Goal: Task Accomplishment & Management: Complete application form

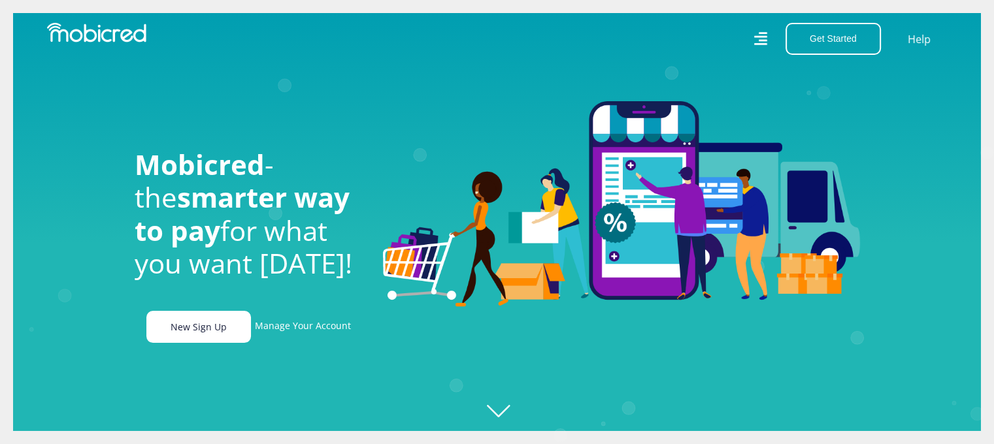
scroll to position [0, 2420]
click at [194, 322] on link "New Sign Up" at bounding box center [198, 327] width 105 height 32
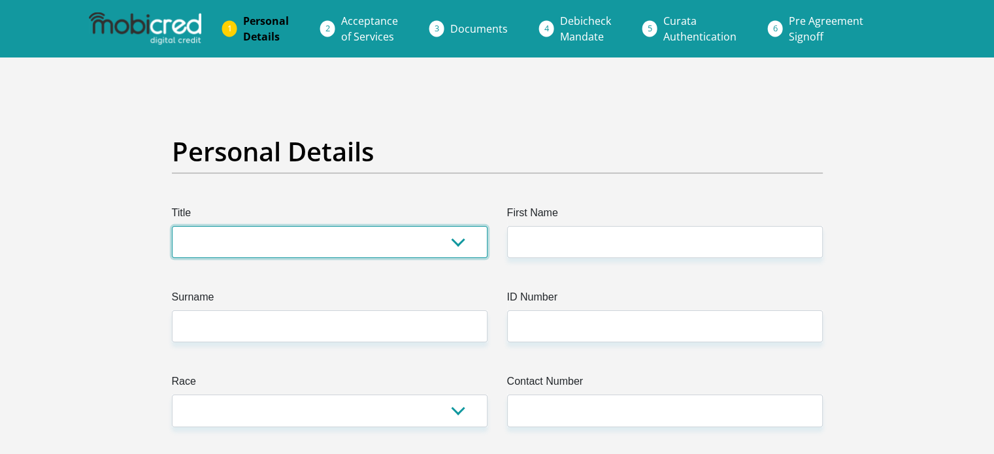
click at [455, 241] on select "Mr Ms Mrs Dr Other" at bounding box center [330, 242] width 316 height 32
select select "Mr"
click at [172, 226] on select "Mr Ms Mrs Dr Other" at bounding box center [330, 242] width 316 height 32
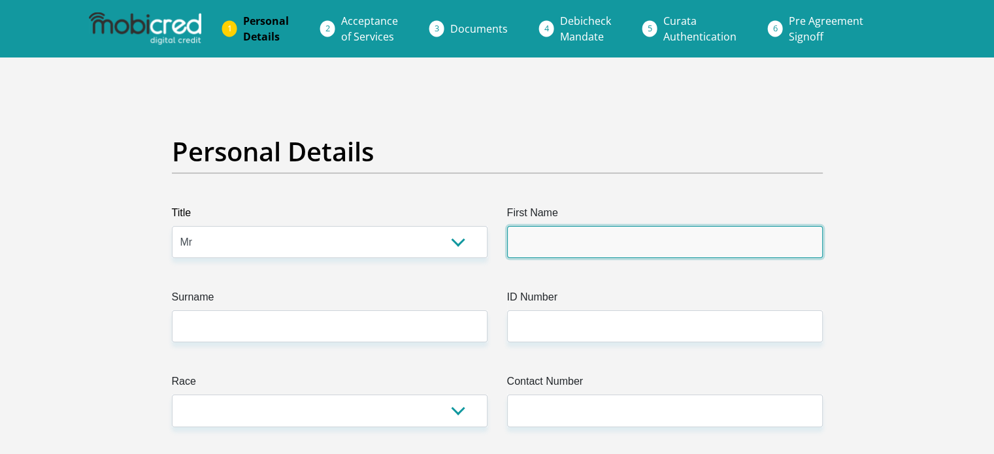
click at [544, 244] on input "First Name" at bounding box center [665, 242] width 316 height 32
type input "Batandwa"
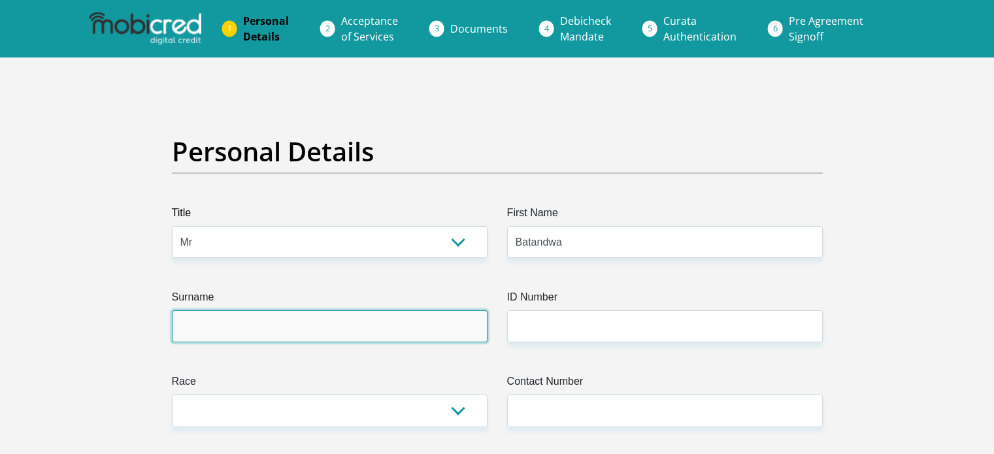
type input "Ntlebi"
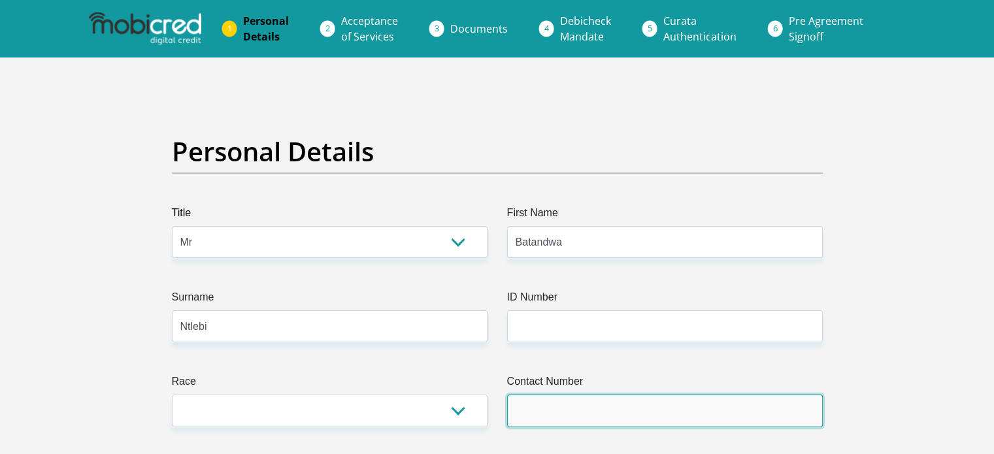
type input "0761154292"
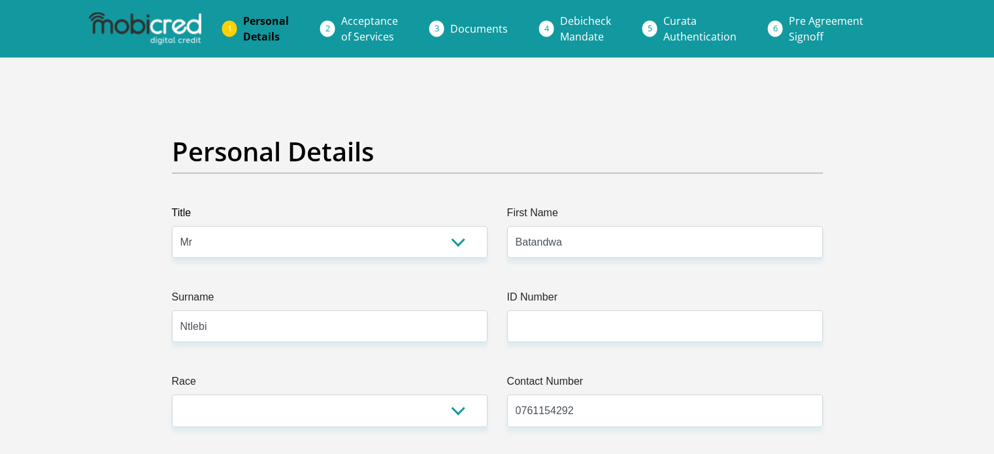
select select "ZAF"
type input "Letleretsane Street"
type input "10600"
type input "Pretoria"
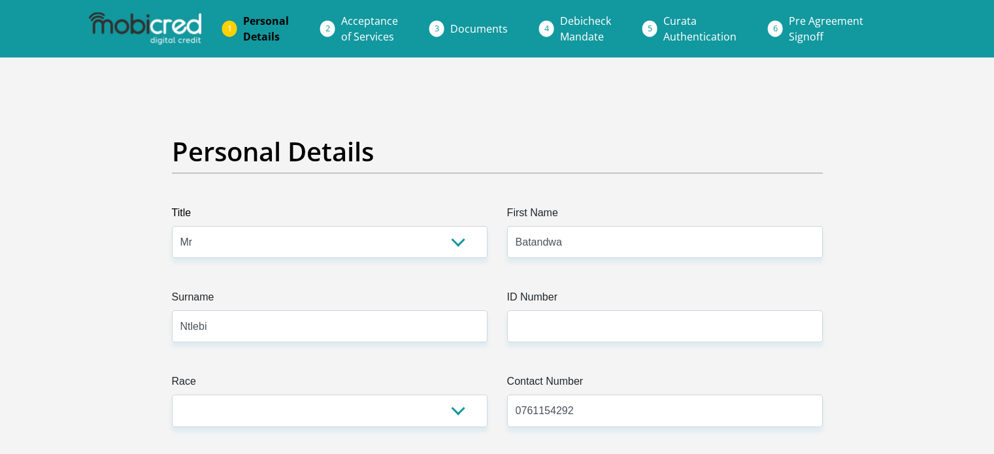
type input "Pretoria"
type input "0157"
select select "Gauteng"
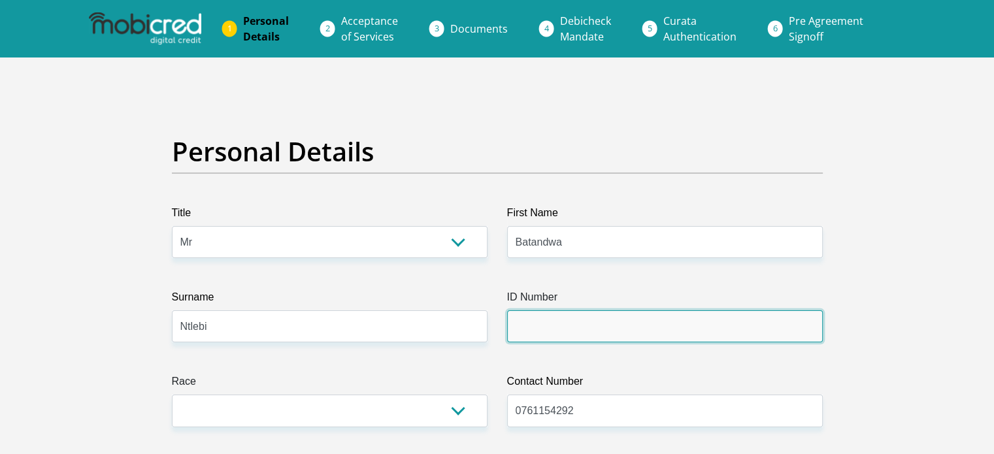
click at [689, 335] on input "ID Number" at bounding box center [665, 326] width 316 height 32
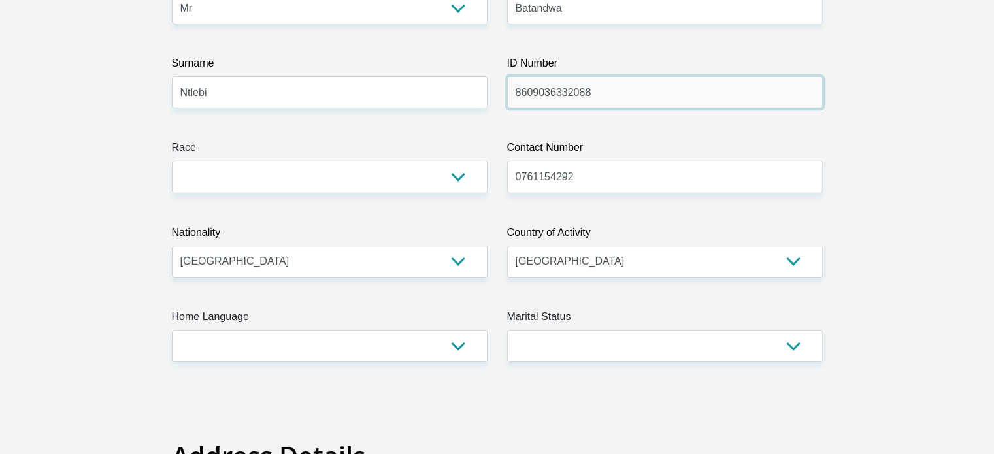
scroll to position [235, 0]
type input "8609036332088"
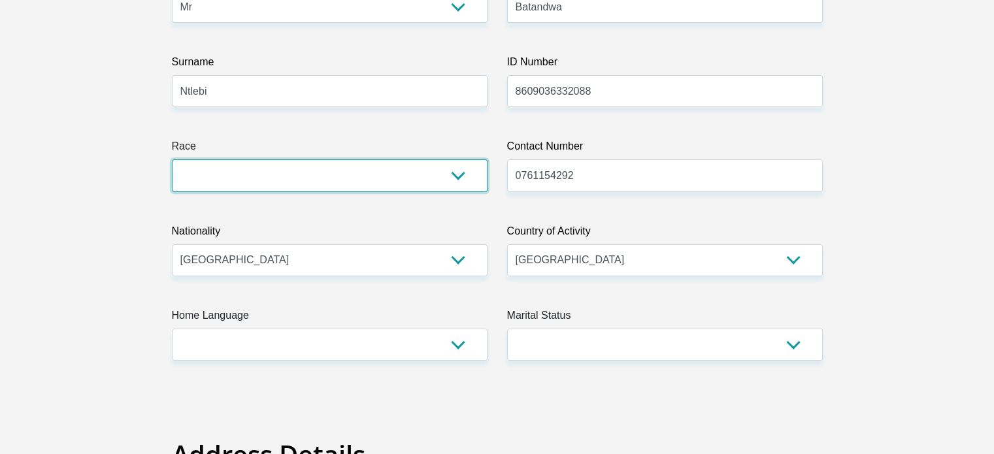
click at [454, 178] on select "Black Coloured Indian White Other" at bounding box center [330, 175] width 316 height 32
select select "1"
click at [172, 159] on select "Black Coloured Indian White Other" at bounding box center [330, 175] width 316 height 32
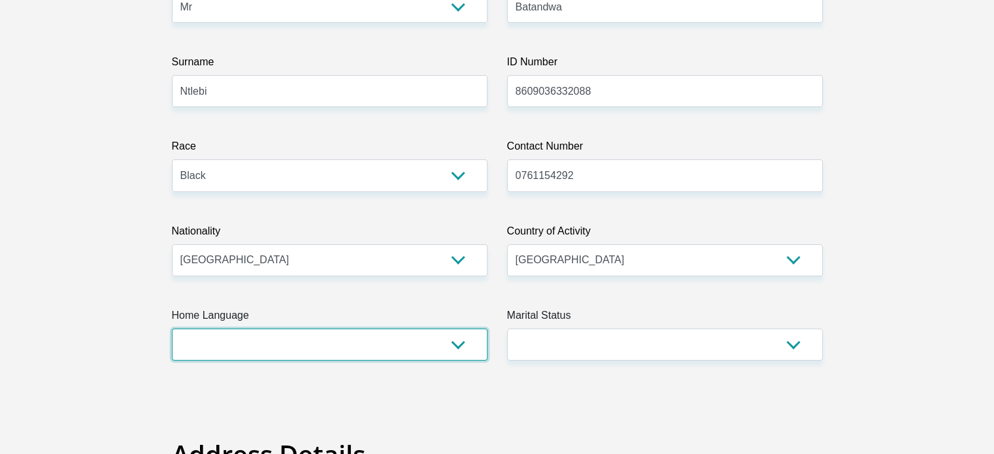
click at [456, 346] on select "Afrikaans English Sepedi South Ndebele Southern Sotho Swati Tsonga Tswana Venda…" at bounding box center [330, 345] width 316 height 32
select select "xho"
click at [172, 329] on select "Afrikaans English Sepedi South Ndebele Southern Sotho Swati Tsonga Tswana Venda…" at bounding box center [330, 345] width 316 height 32
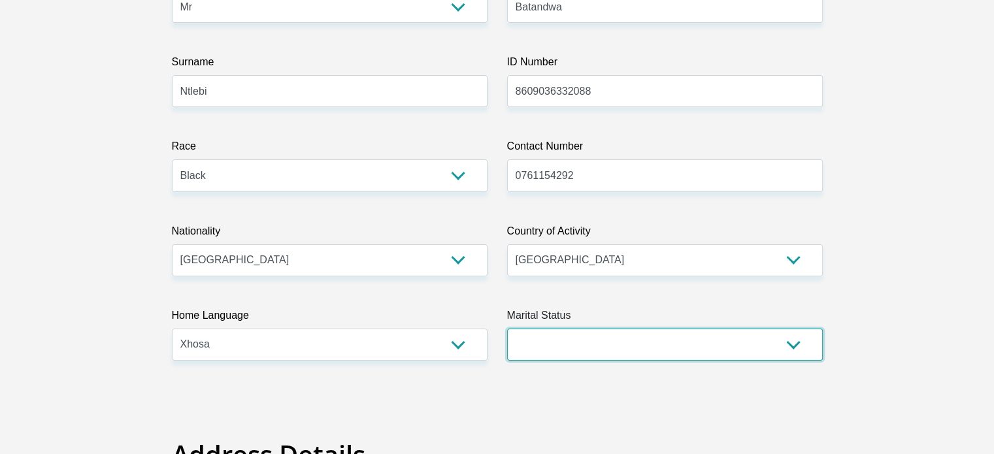
click at [793, 344] on select "Married ANC Single Divorced Widowed Married COP or Customary Law" at bounding box center [665, 345] width 316 height 32
click at [507, 329] on select "Married ANC Single Divorced Widowed Married COP or Customary Law" at bounding box center [665, 345] width 316 height 32
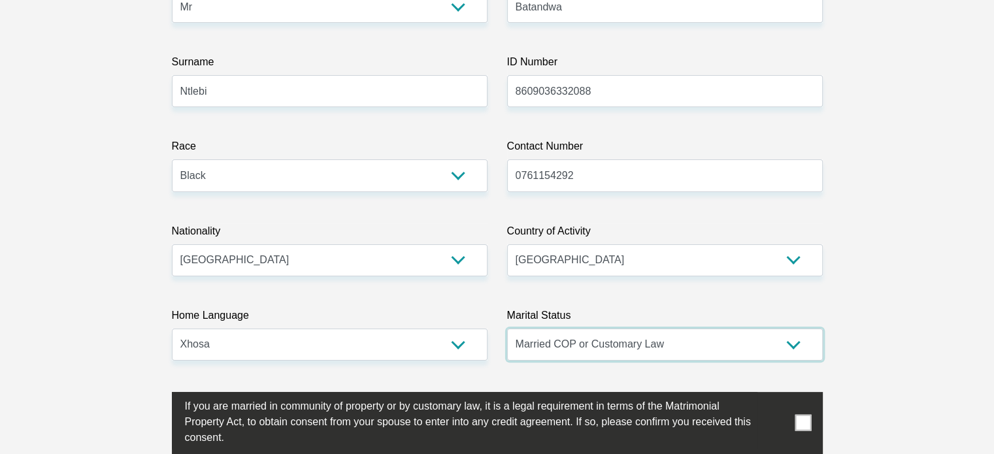
click at [790, 345] on select "Married ANC Single Divorced Widowed Married COP or Customary Law" at bounding box center [665, 345] width 316 height 32
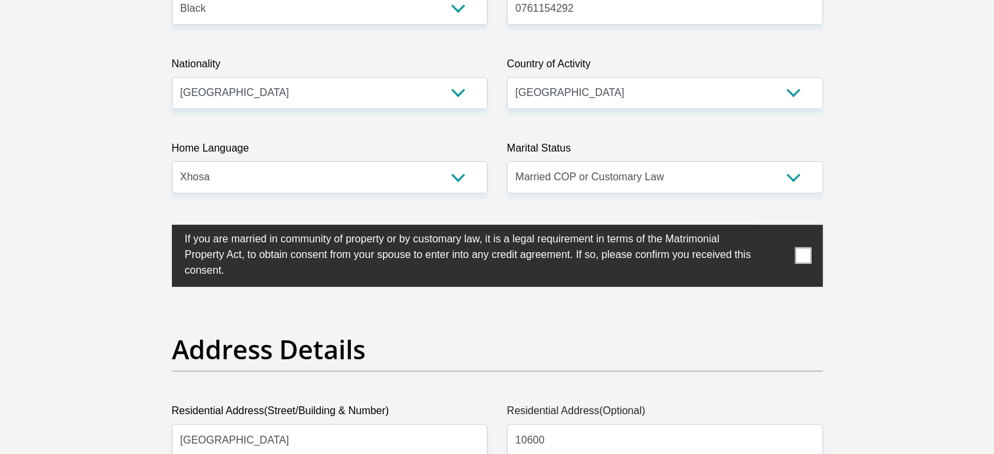
scroll to position [418, 0]
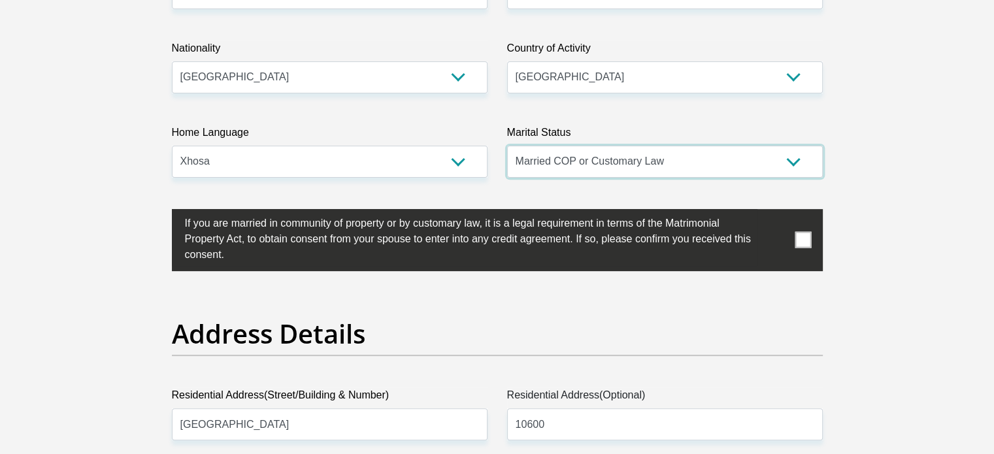
click at [793, 161] on select "Married ANC Single Divorced Widowed Married COP or Customary Law" at bounding box center [665, 162] width 316 height 32
select select "2"
click at [507, 146] on select "Married ANC Single Divorced Widowed Married COP or Customary Law" at bounding box center [665, 162] width 316 height 32
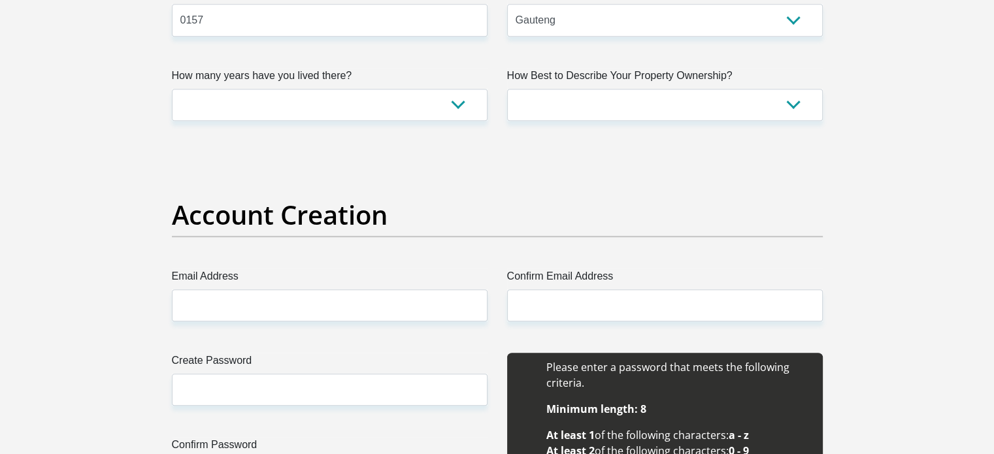
scroll to position [941, 0]
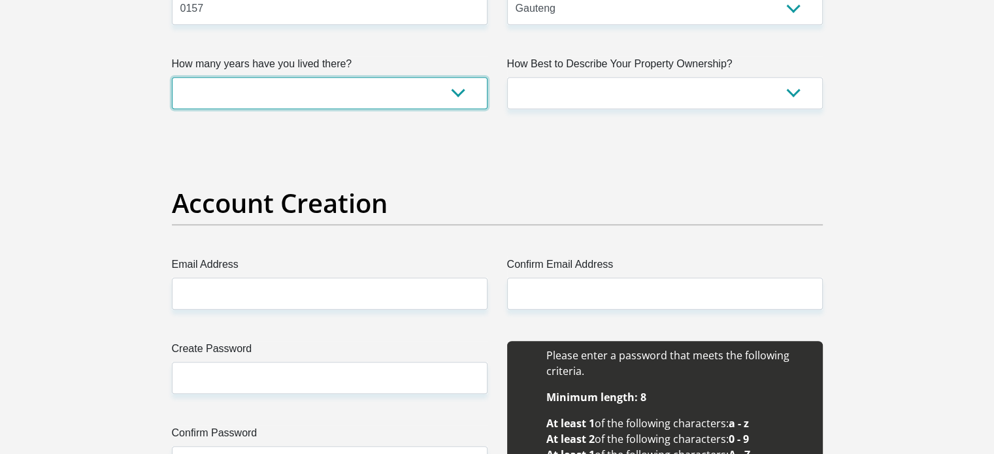
click at [458, 97] on select "less than 1 year 1-3 years 3-5 years 5+ years" at bounding box center [330, 93] width 316 height 32
select select "5"
click at [172, 77] on select "less than 1 year 1-3 years 3-5 years 5+ years" at bounding box center [330, 93] width 316 height 32
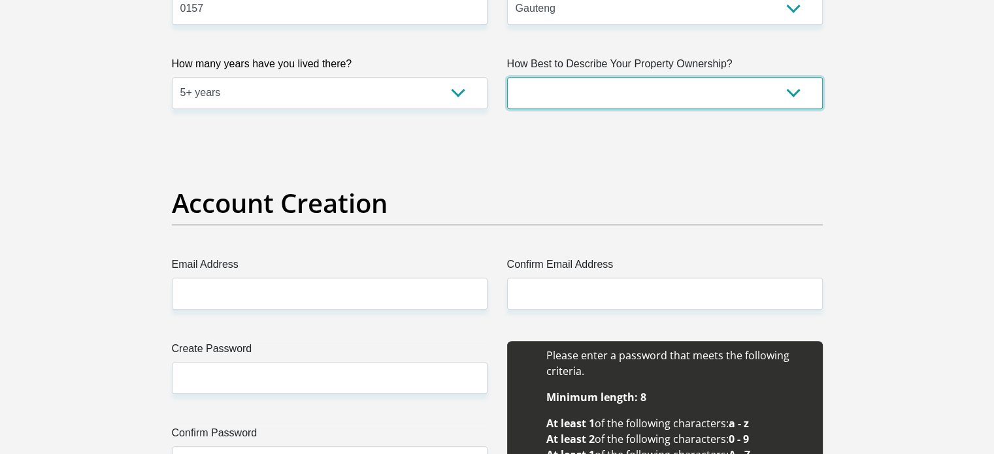
click at [794, 93] on select "Owned Rented Family Owned Company Dwelling" at bounding box center [665, 93] width 316 height 32
select select "Owned"
click at [507, 77] on select "Owned Rented Family Owned Company Dwelling" at bounding box center [665, 93] width 316 height 32
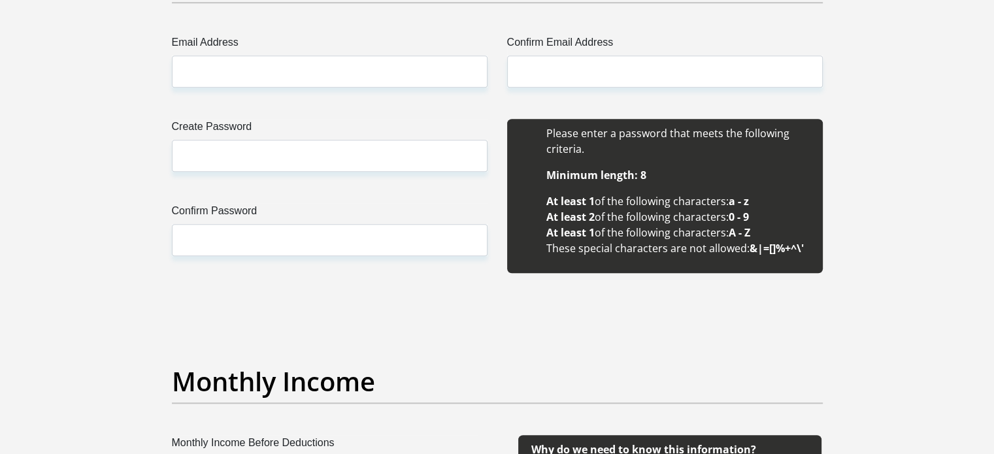
scroll to position [1176, 0]
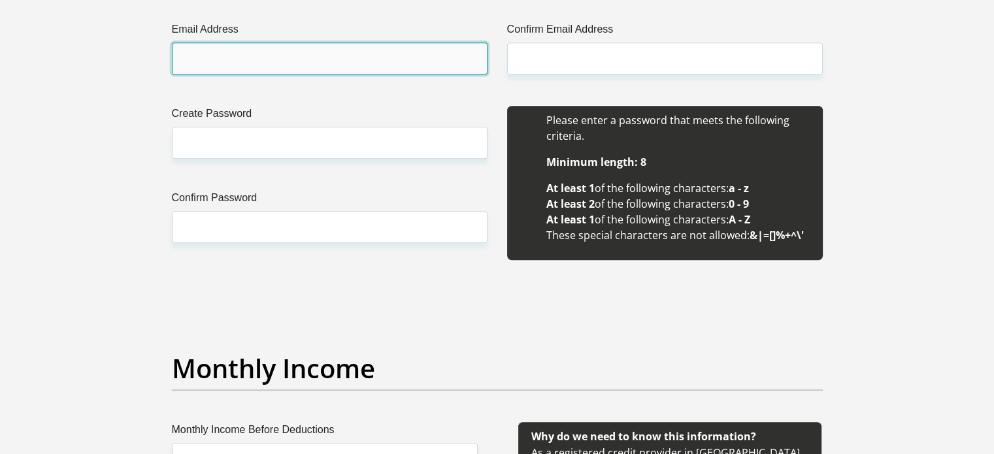
click at [361, 63] on input "Email Address" at bounding box center [330, 58] width 316 height 32
type input "batandwa.ntlebi@gmail.com"
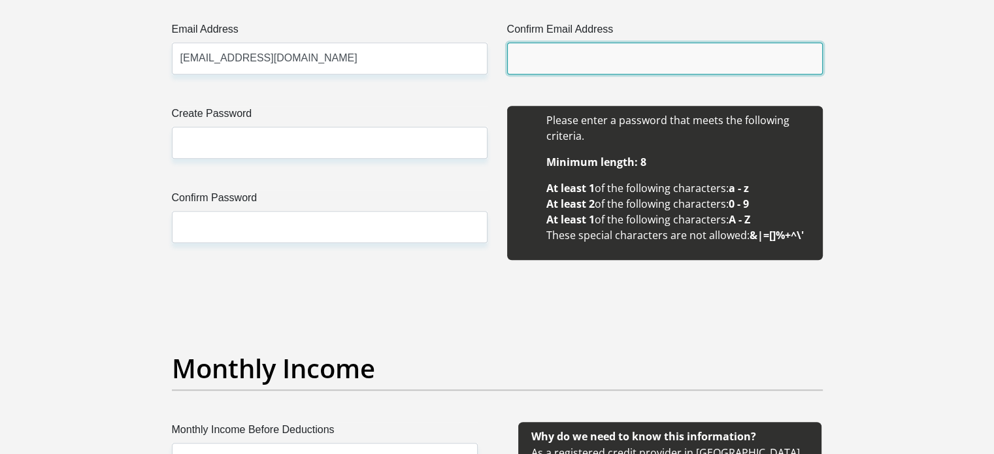
type input "batandwa.ntlebi@gmail.com"
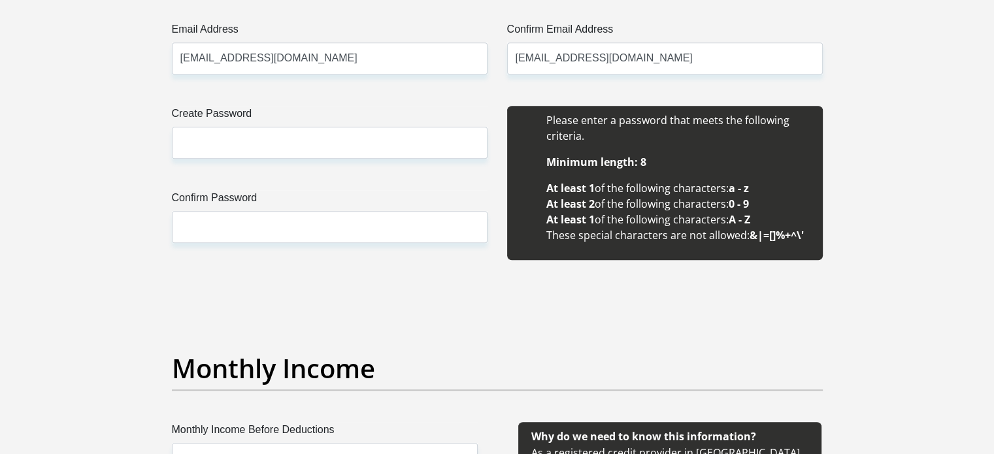
type input "Batandwa"
type input "Ntlebi"
type input "0761154292"
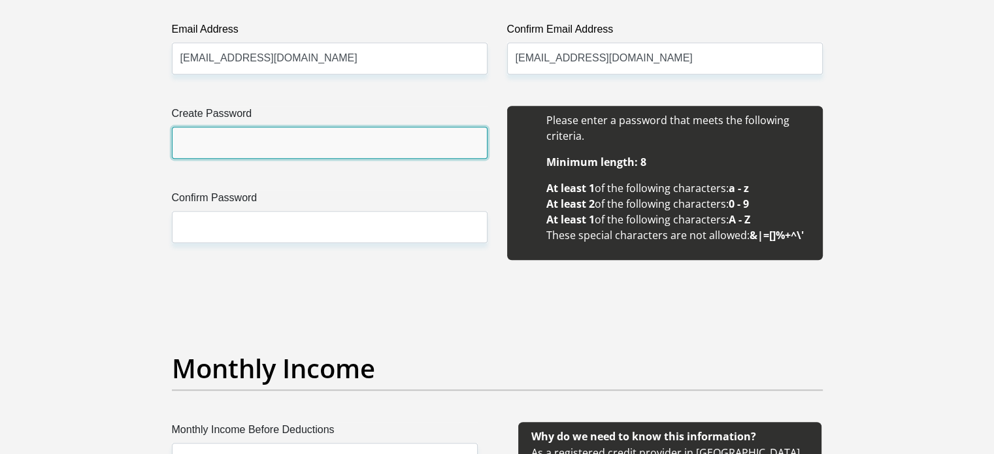
click at [314, 143] on input "Create Password" at bounding box center [330, 143] width 316 height 32
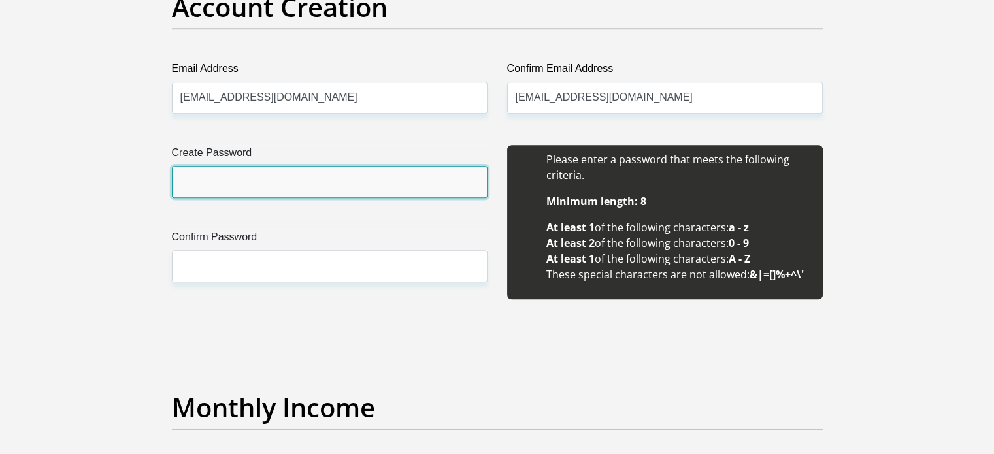
scroll to position [1172, 0]
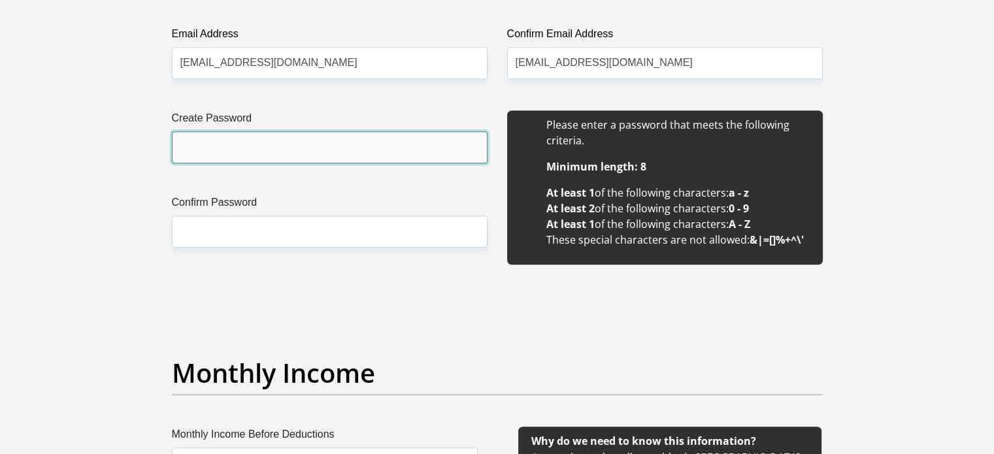
click at [319, 154] on input "Create Password" at bounding box center [330, 147] width 316 height 32
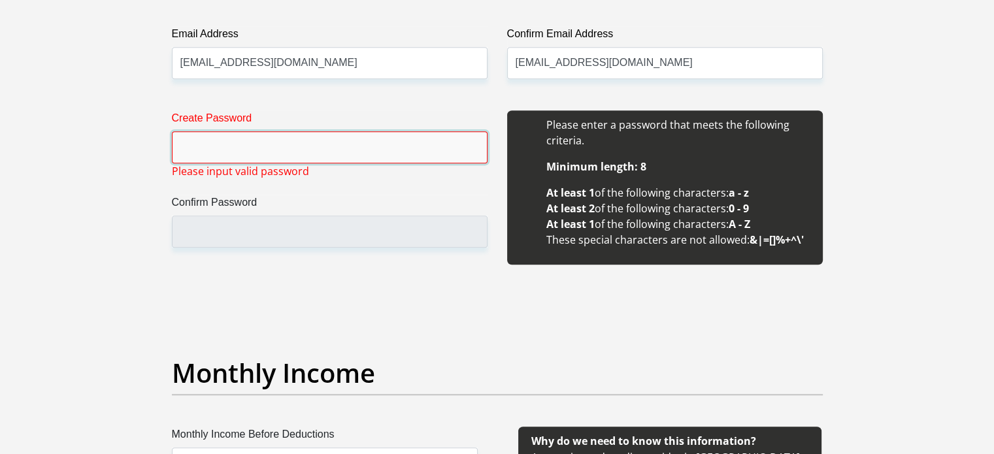
click at [204, 148] on input "Create Password" at bounding box center [330, 147] width 316 height 32
paste input "SomNtsi@2025"
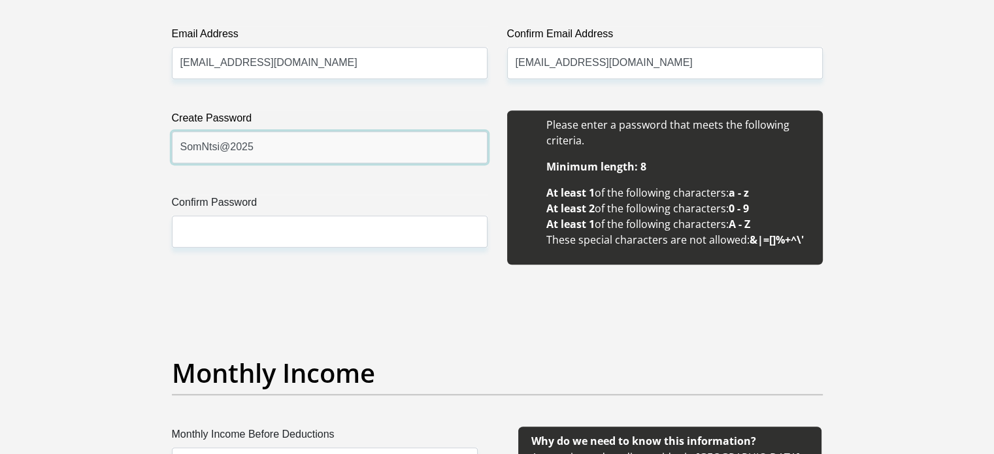
type input "SomNtsi@2025"
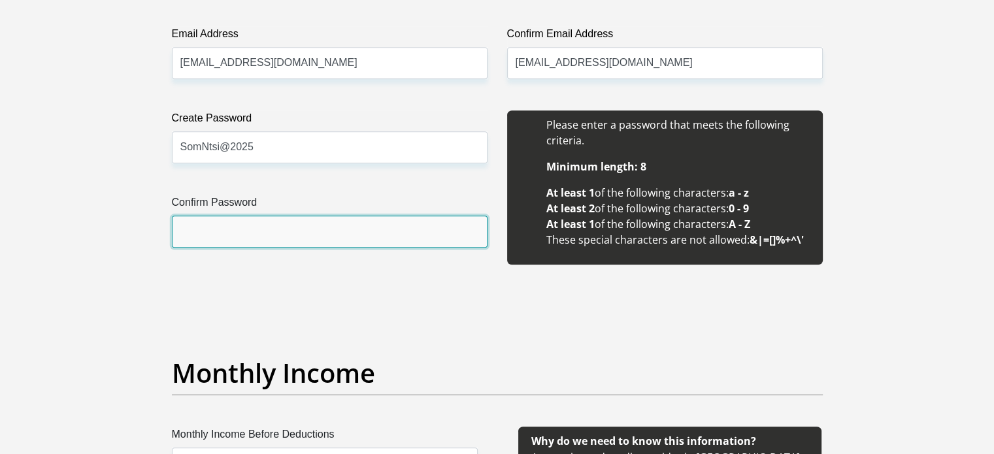
click at [206, 233] on input "Confirm Password" at bounding box center [330, 232] width 316 height 32
paste input "SomNtsi@2025"
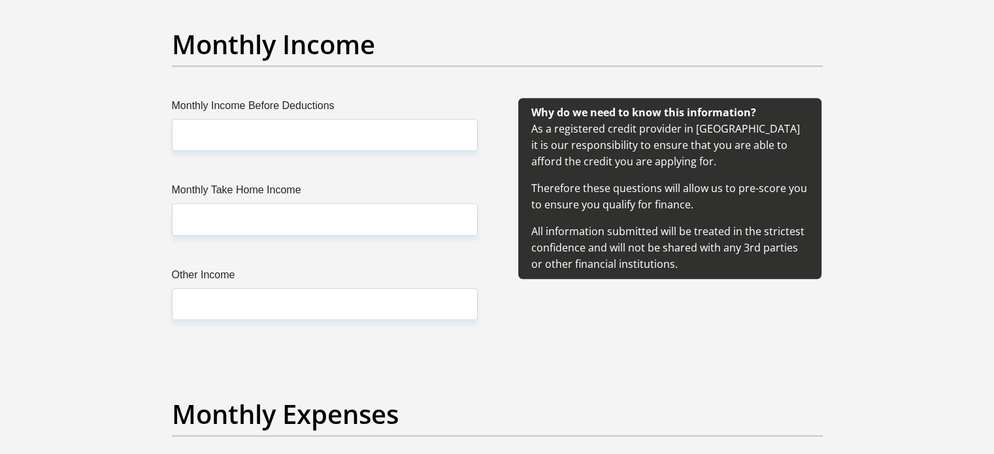
scroll to position [1511, 0]
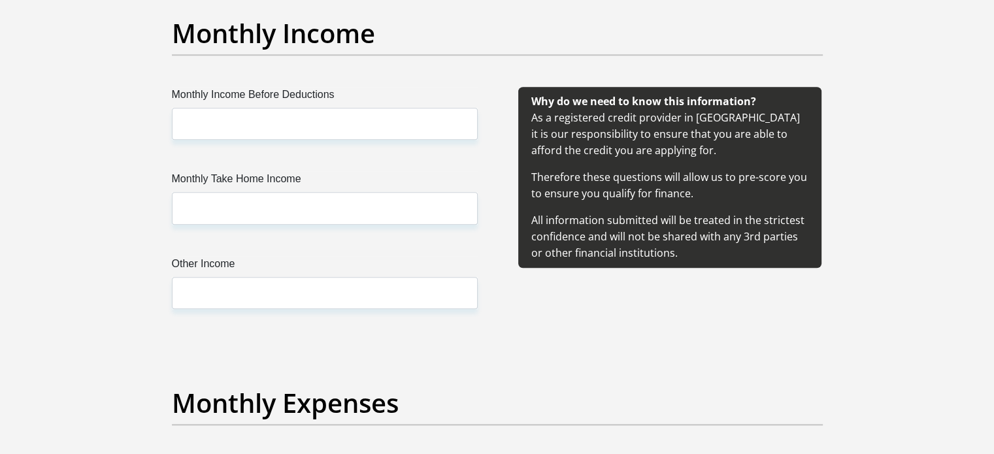
type input "SomNtsi@2025"
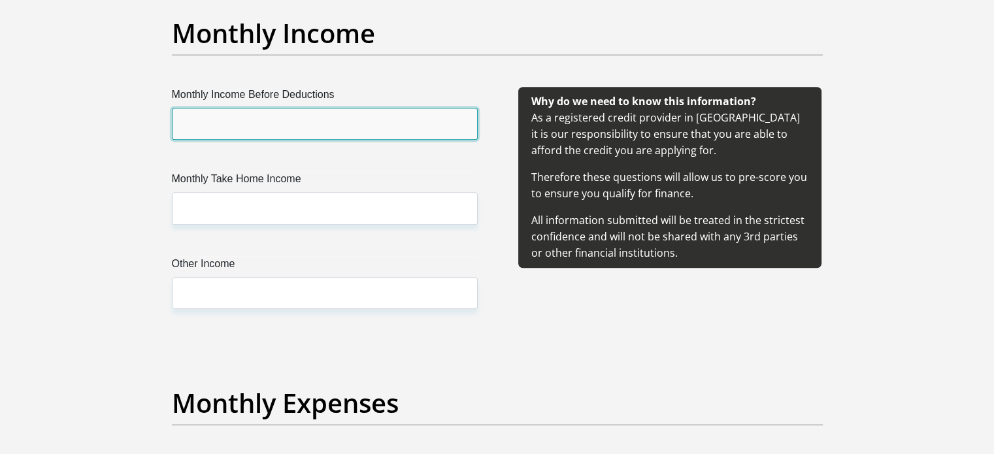
click at [230, 129] on input "Monthly Income Before Deductions" at bounding box center [325, 124] width 306 height 32
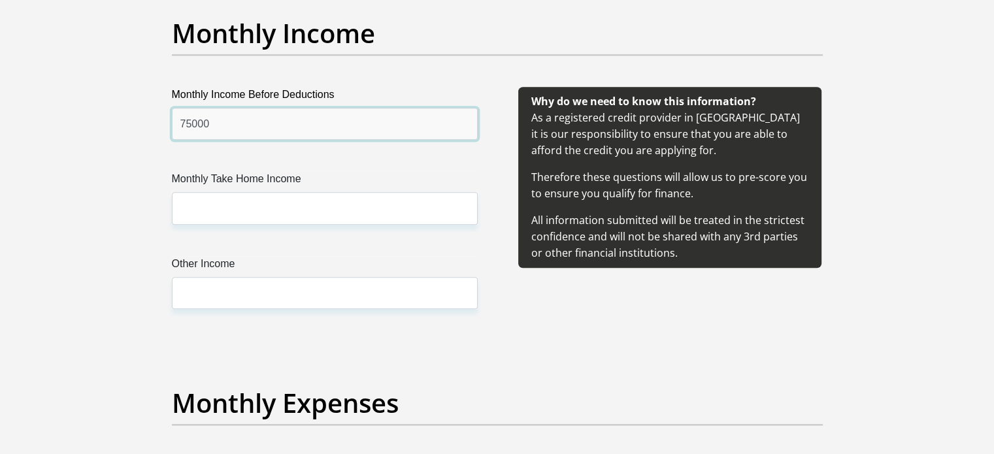
type input "75000"
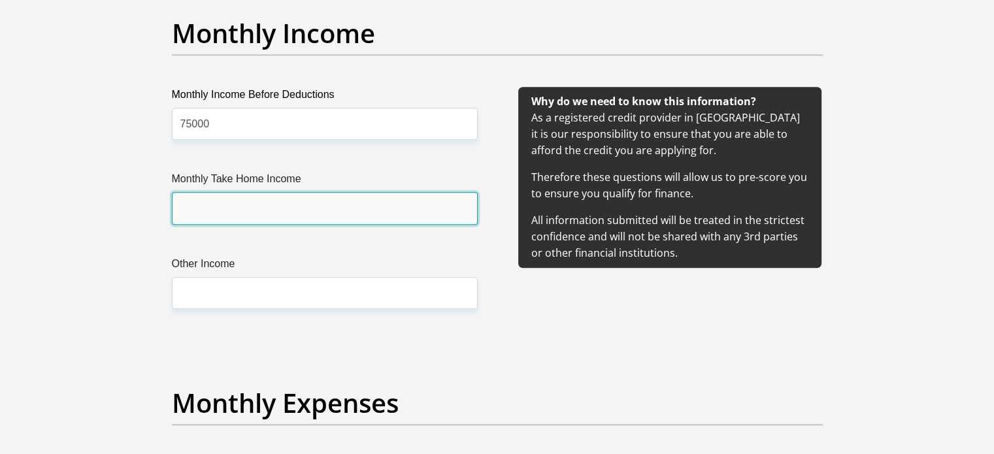
click at [201, 210] on input "Monthly Take Home Income" at bounding box center [325, 208] width 306 height 32
type input "55000"
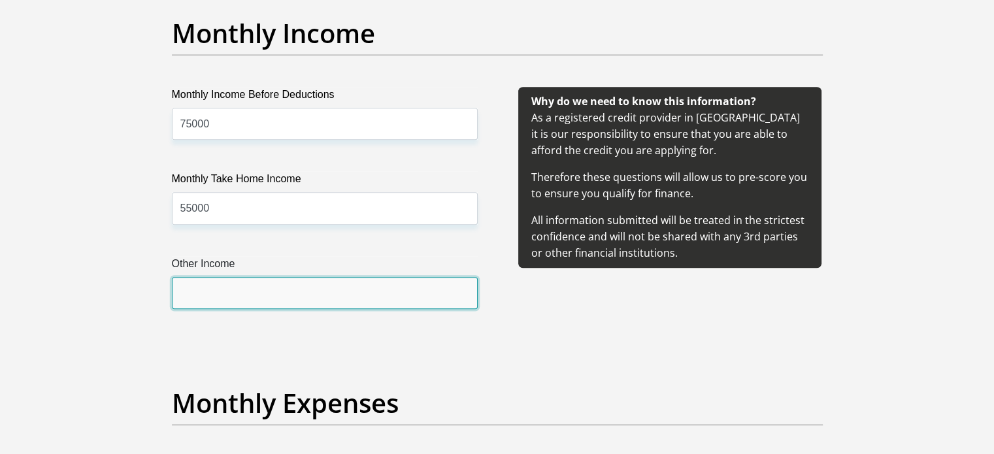
click at [205, 290] on input "Other Income" at bounding box center [325, 293] width 306 height 32
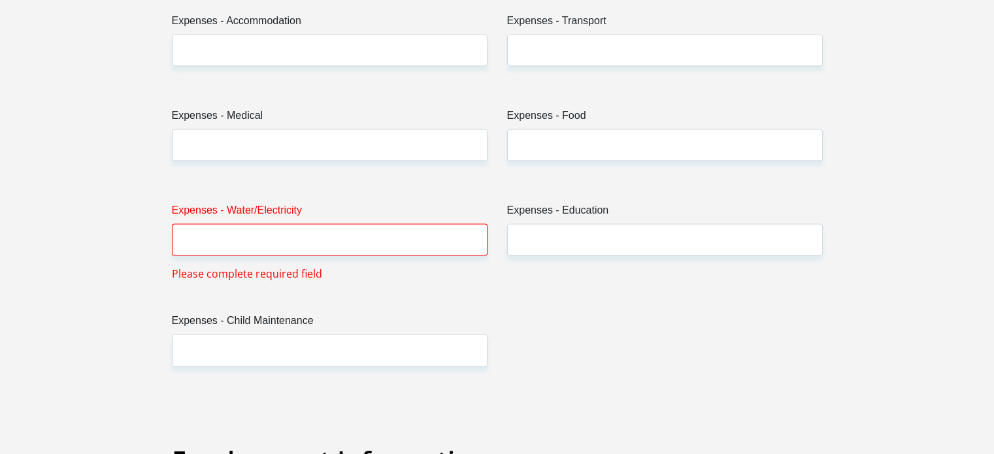
scroll to position [1956, 0]
type input "6500"
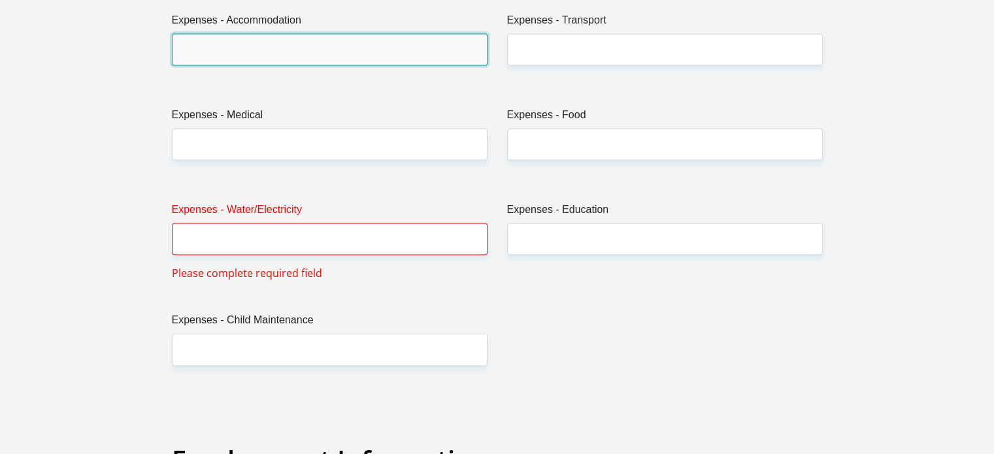
click at [336, 44] on input "Expenses - Accommodation" at bounding box center [330, 49] width 316 height 32
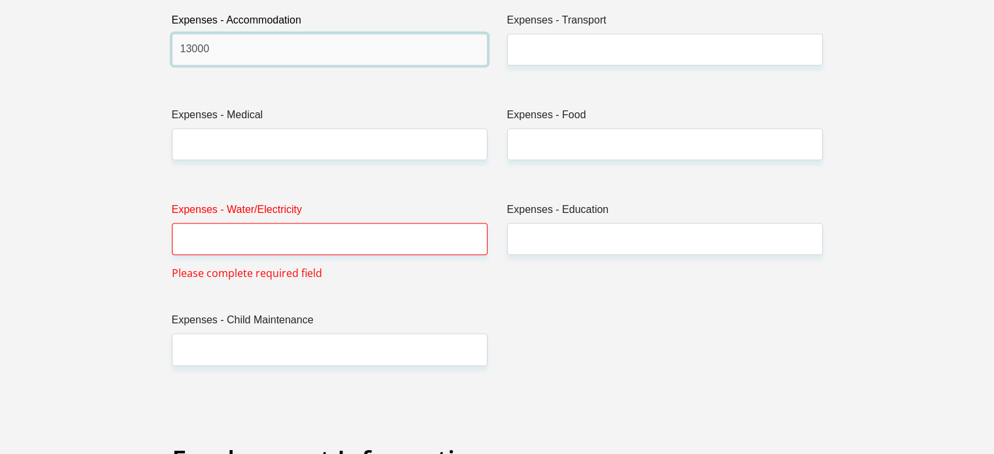
type input "13000"
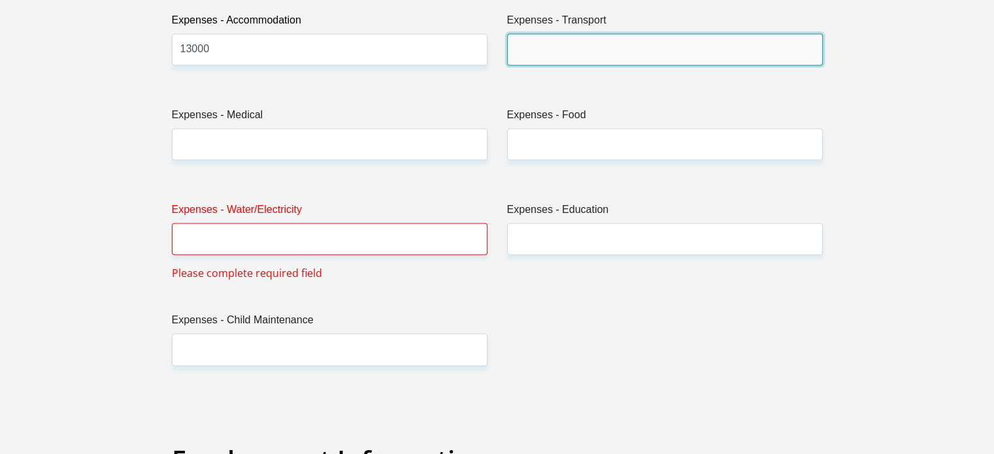
click at [605, 52] on input "Expenses - Transport" at bounding box center [665, 49] width 316 height 32
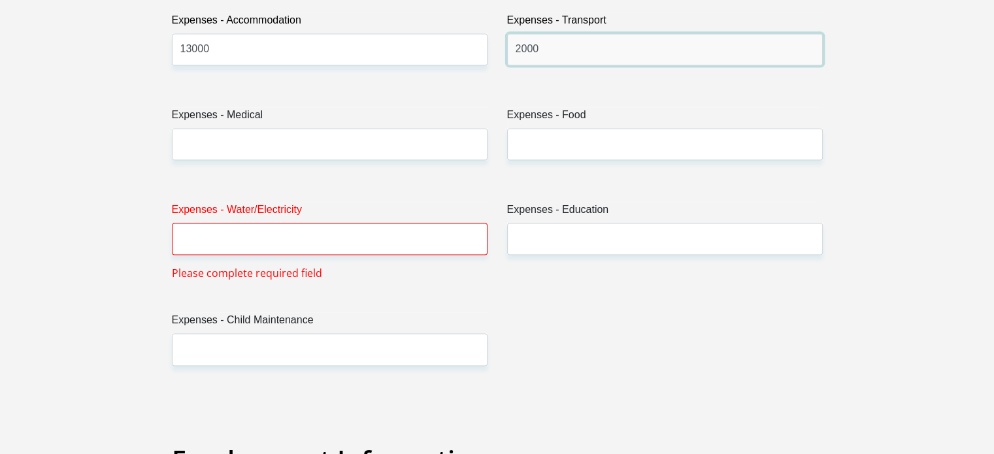
type input "2000"
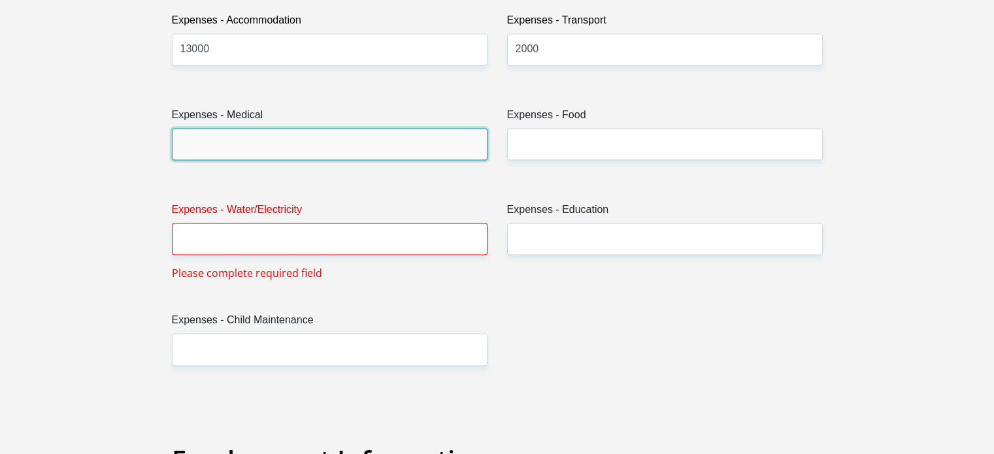
click at [336, 149] on input "Expenses - Medical" at bounding box center [330, 144] width 316 height 32
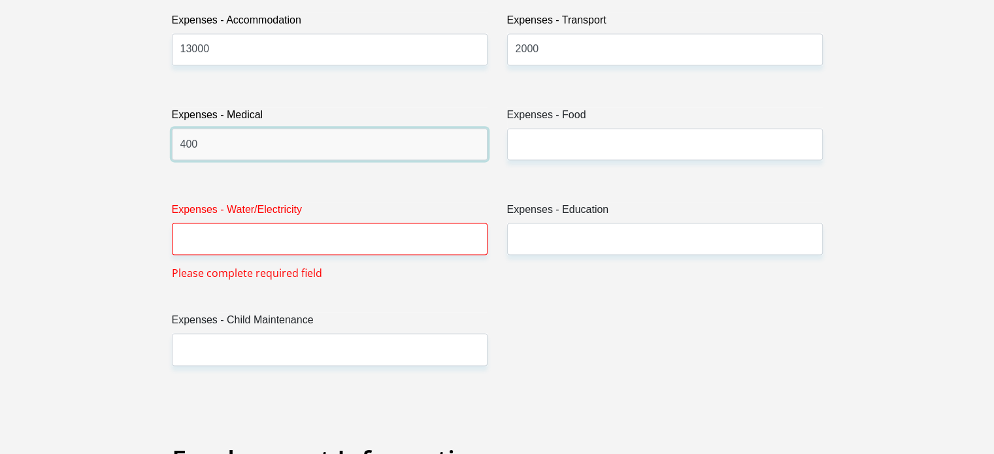
type input "400"
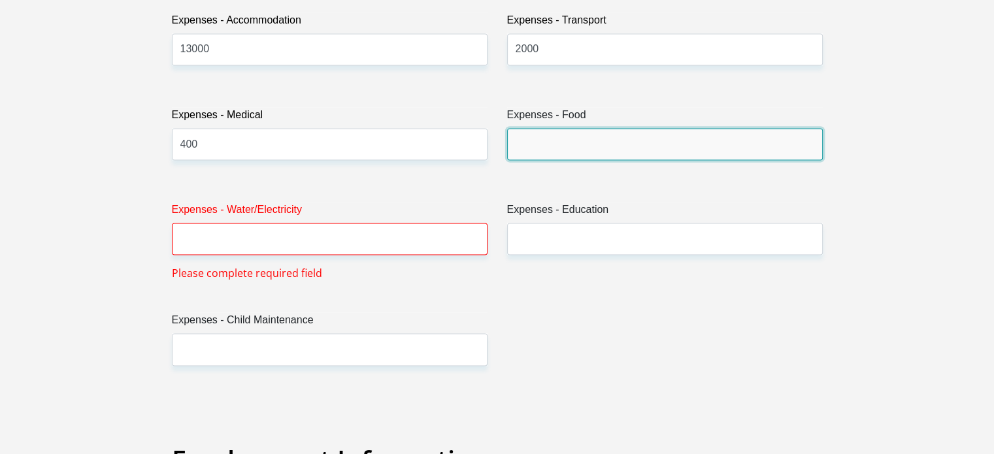
click at [553, 152] on input "Expenses - Food" at bounding box center [665, 144] width 316 height 32
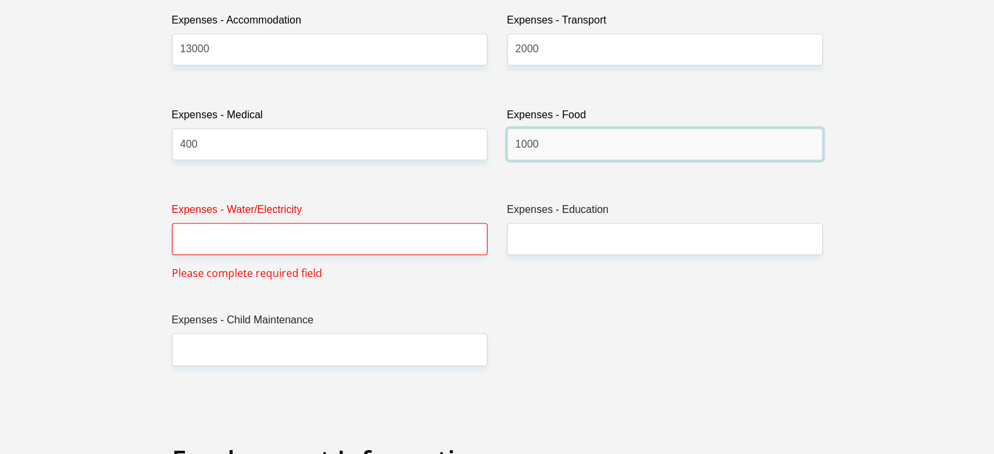
type input "1000"
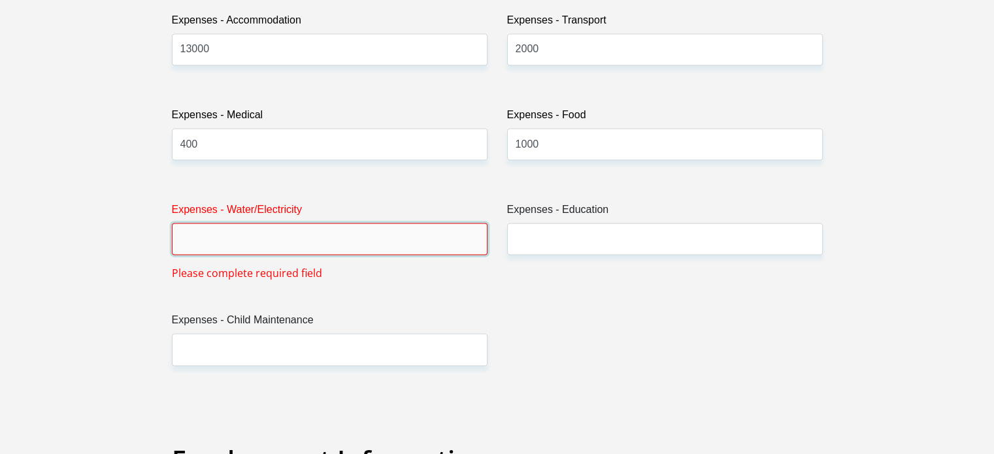
click at [359, 241] on input "Expenses - Water/Electricity" at bounding box center [330, 239] width 316 height 32
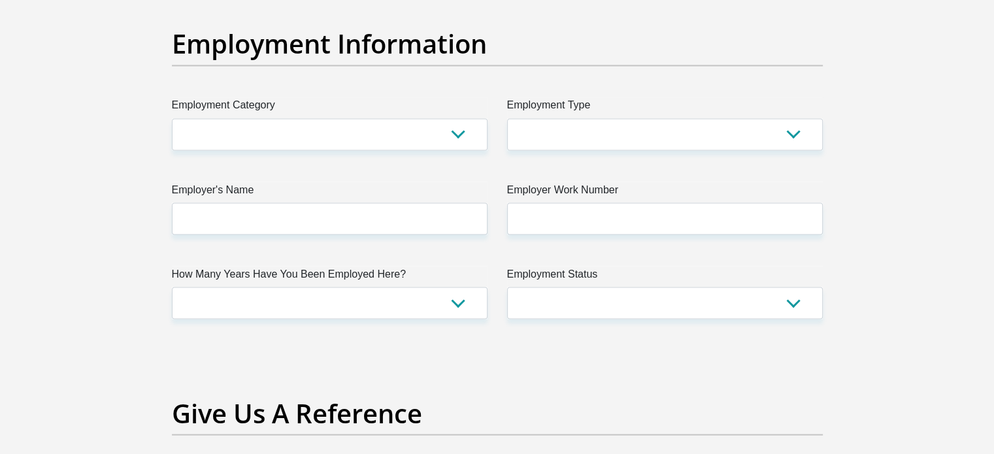
scroll to position [2366, 0]
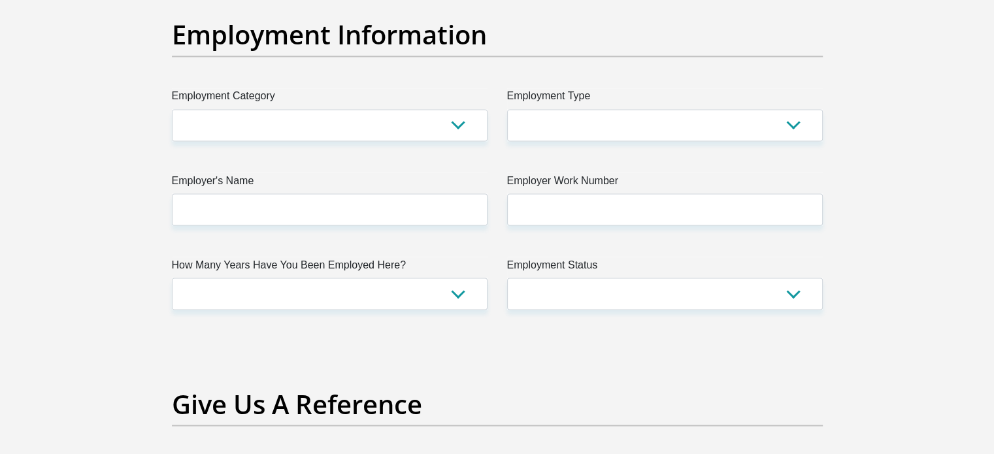
type input "500"
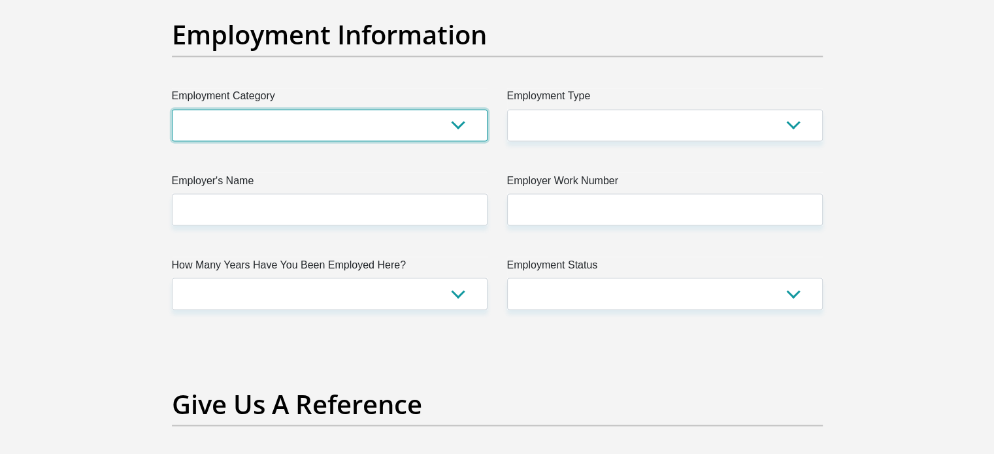
click at [458, 129] on select "AGRICULTURE ALCOHOL & TOBACCO CONSTRUCTION MATERIALS METALLURGY EQUIPMENT FOR R…" at bounding box center [330, 125] width 316 height 32
select select "76"
click at [172, 109] on select "AGRICULTURE ALCOHOL & TOBACCO CONSTRUCTION MATERIALS METALLURGY EQUIPMENT FOR R…" at bounding box center [330, 125] width 316 height 32
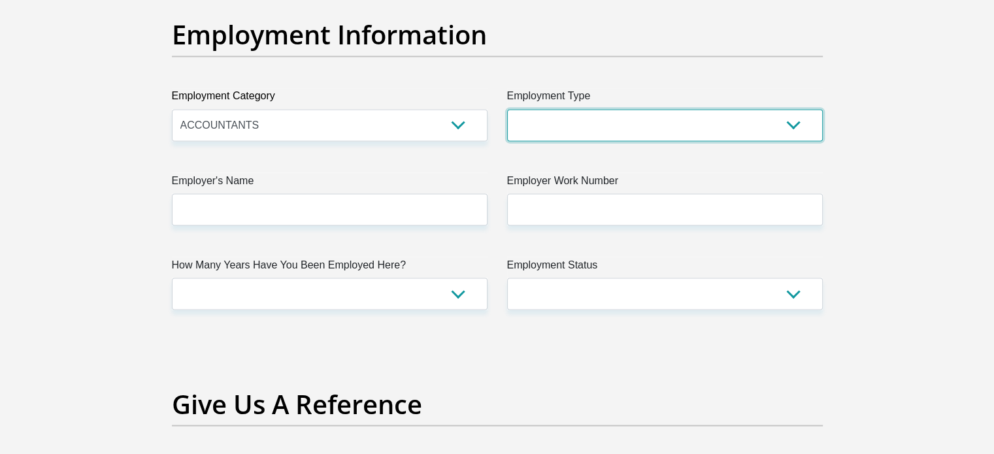
click at [799, 130] on select "College/Lecturer Craft Seller Creative Driver Executive Farmer Forces - Non Com…" at bounding box center [665, 125] width 316 height 32
select select "Manager"
click at [507, 109] on select "College/Lecturer Craft Seller Creative Driver Executive Farmer Forces - Non Com…" at bounding box center [665, 125] width 316 height 32
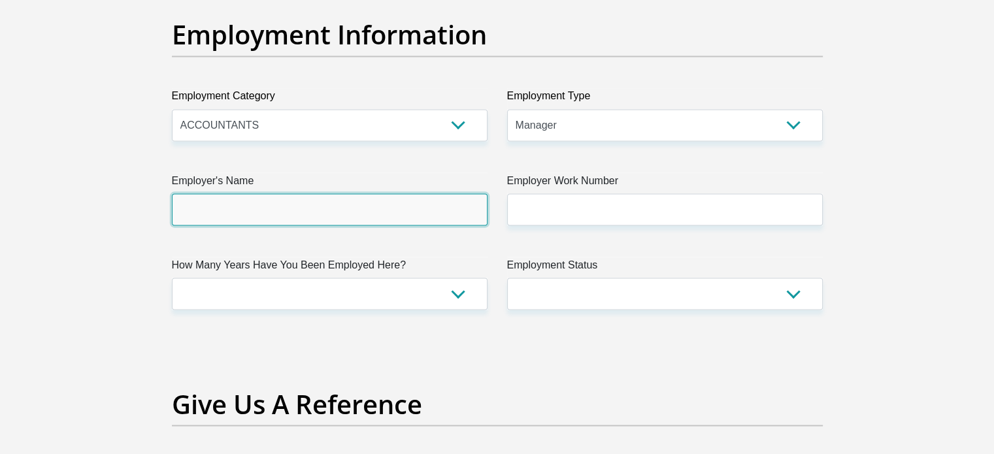
click at [430, 213] on input "Employer's Name" at bounding box center [330, 209] width 316 height 32
type input "Nedbank"
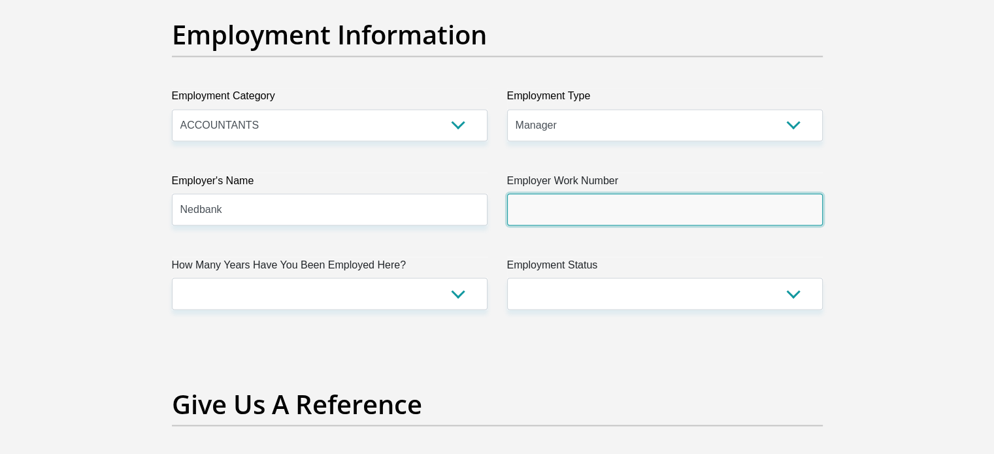
click at [575, 200] on input "Employer Work Number" at bounding box center [665, 209] width 316 height 32
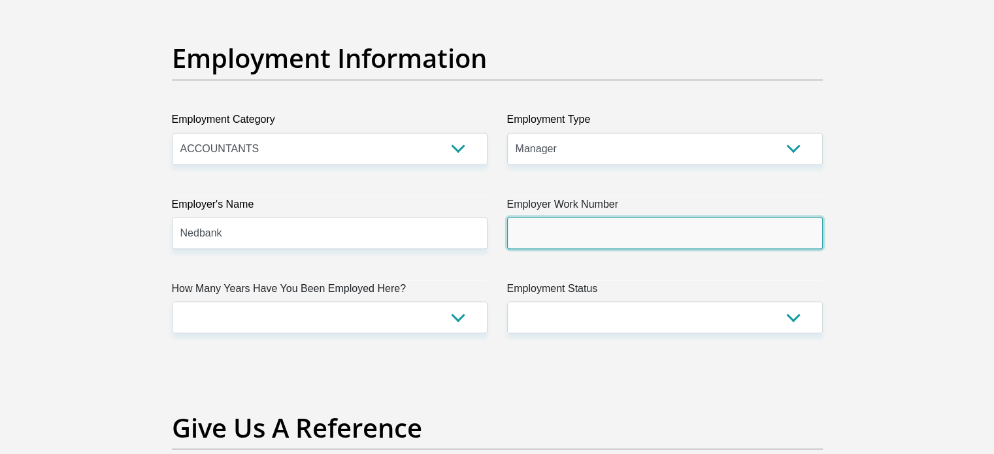
scroll to position [2325, 0]
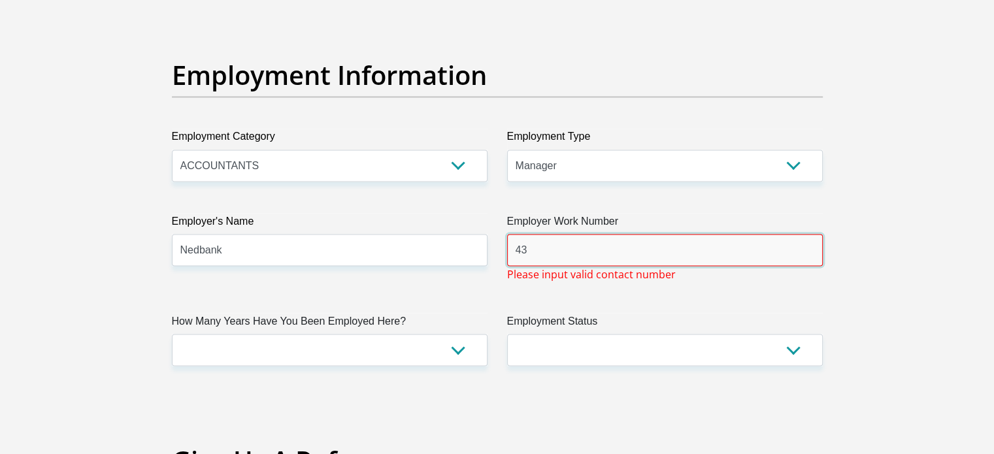
type input "4"
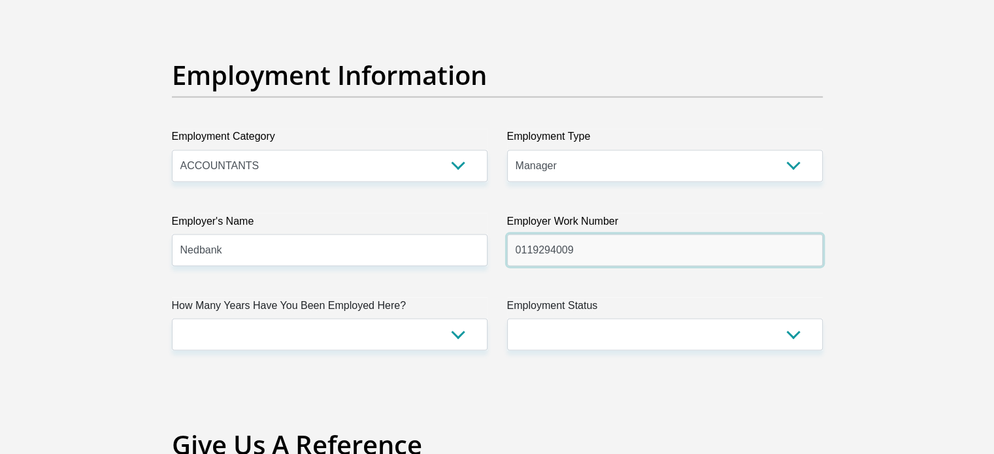
type input "0119294009"
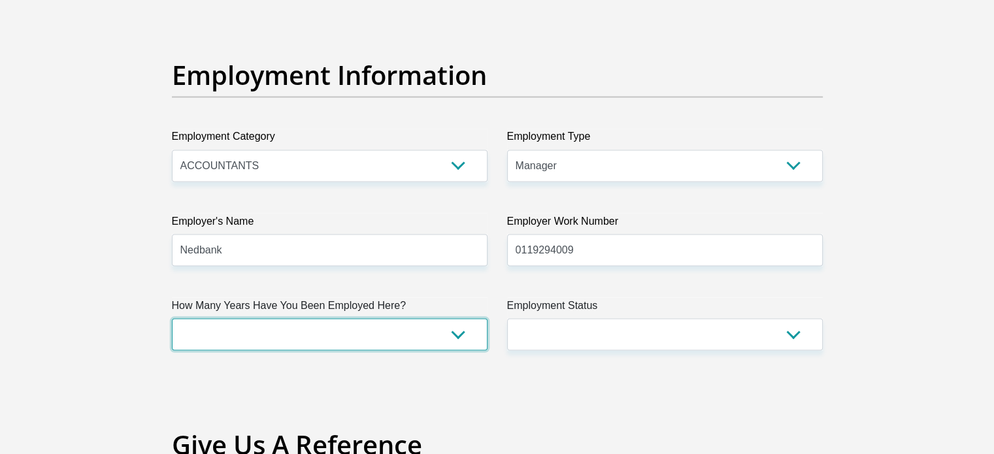
click at [455, 335] on select "less than 1 year 1-3 years 3-5 years 5+ years" at bounding box center [330, 334] width 316 height 32
select select "60"
click at [172, 318] on select "less than 1 year 1-3 years 3-5 years 5+ years" at bounding box center [330, 334] width 316 height 32
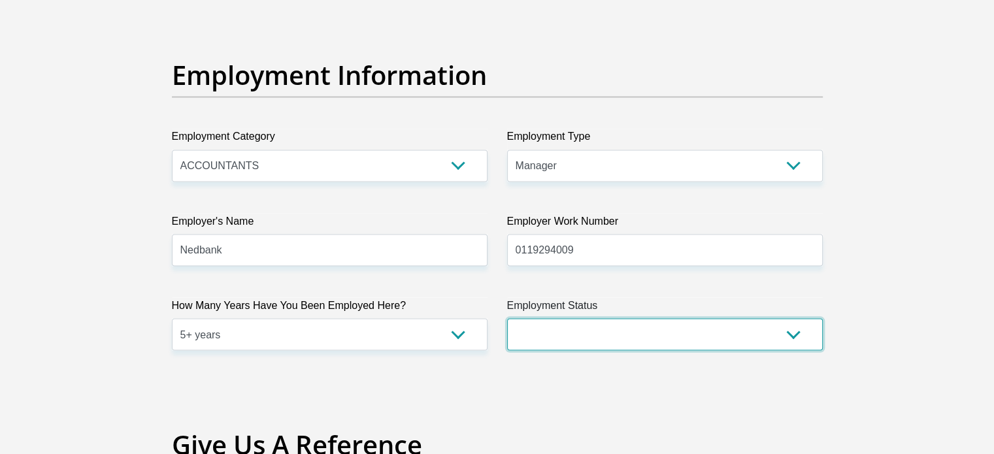
click at [794, 333] on select "Permanent/Full-time Part-time/Casual Contract Worker Self-Employed Housewife Re…" at bounding box center [665, 334] width 316 height 32
select select "1"
click at [507, 318] on select "Permanent/Full-time Part-time/Casual Contract Worker Self-Employed Housewife Re…" at bounding box center [665, 334] width 316 height 32
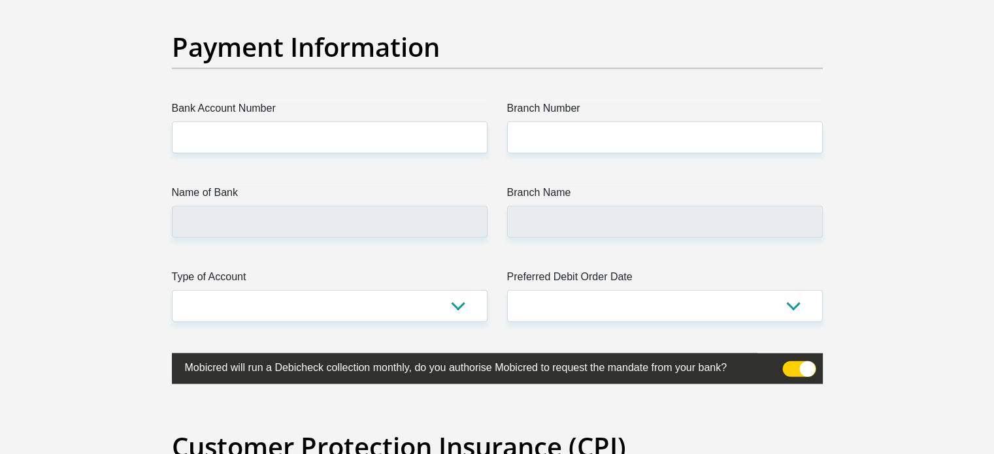
scroll to position [3014, 0]
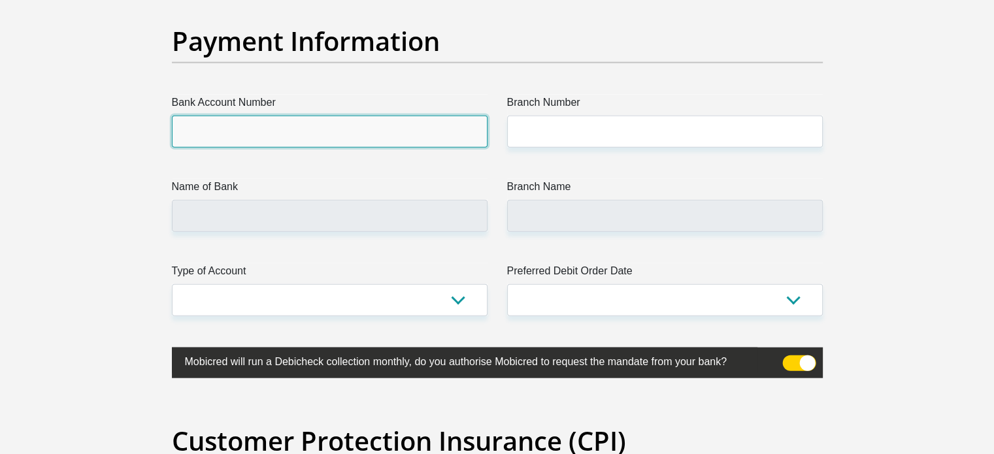
click at [301, 130] on input "Bank Account Number" at bounding box center [330, 132] width 316 height 32
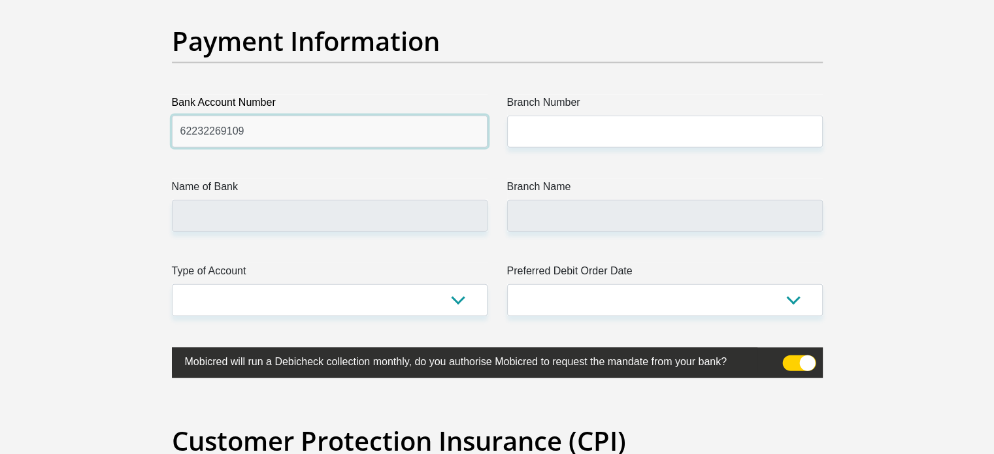
type input "62232269109"
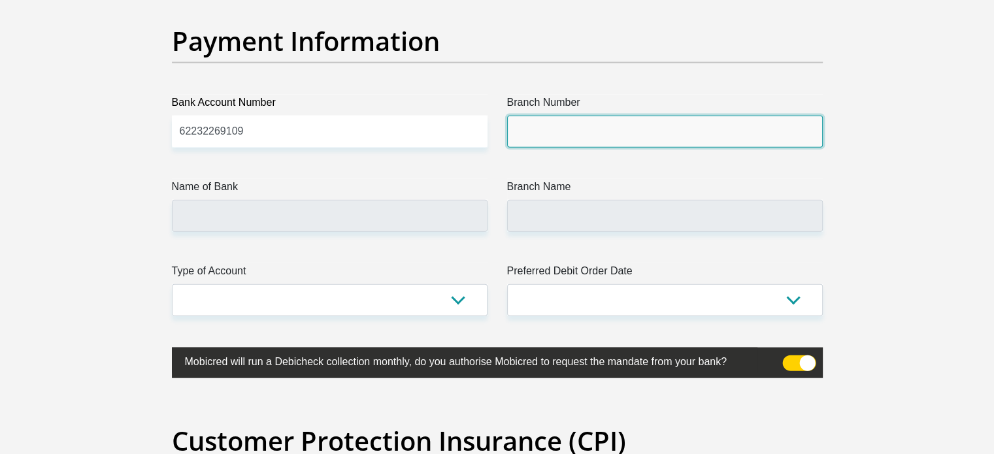
click at [535, 131] on input "Branch Number" at bounding box center [665, 132] width 316 height 32
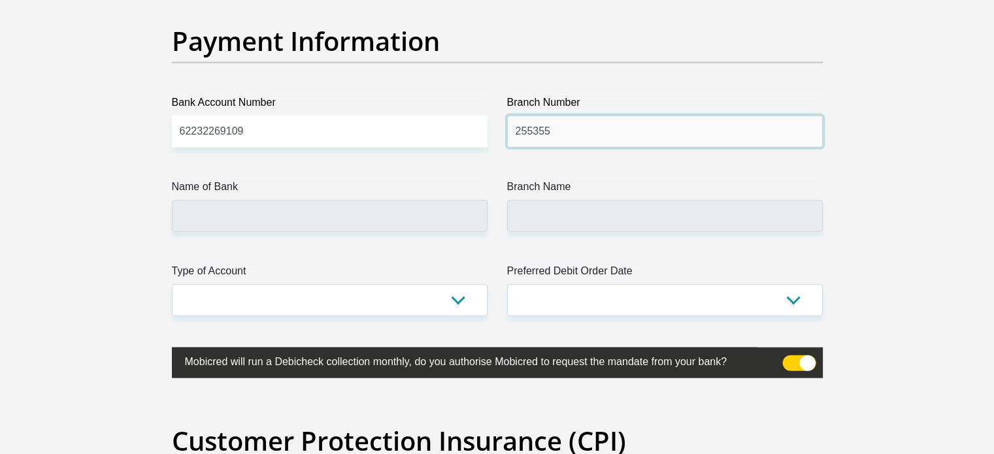
type input "255355"
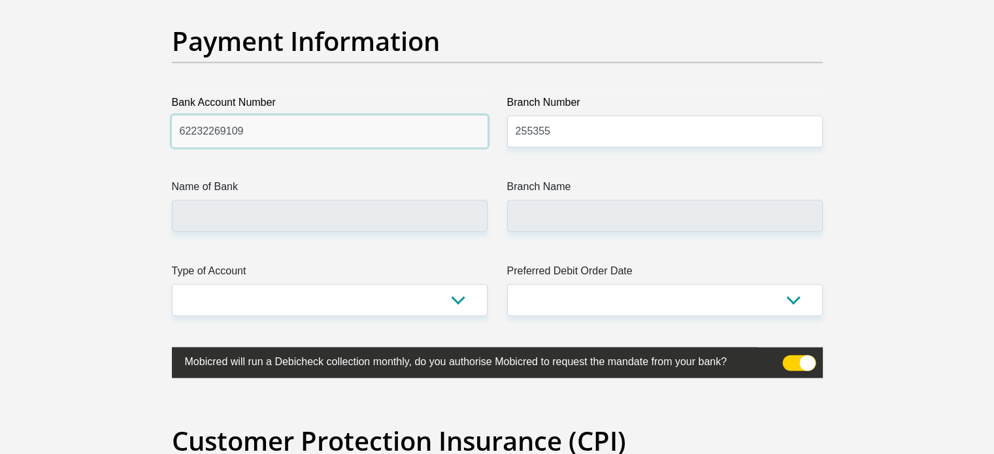
click at [197, 129] on input "62232269109" at bounding box center [330, 132] width 316 height 32
type input "FIRSTRAND BANK"
type input "MY BRANCH"
type input "62216032269"
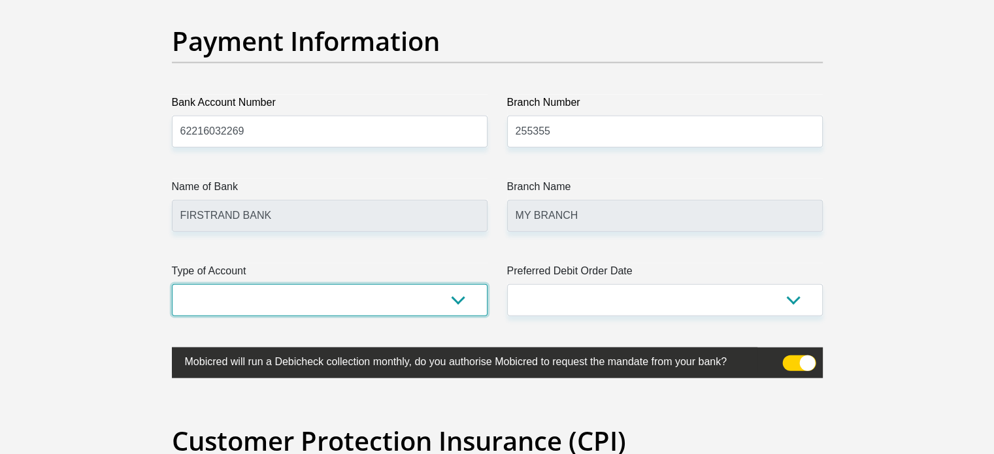
click at [461, 298] on select "Cheque Savings" at bounding box center [330, 300] width 316 height 32
select select "CUR"
click at [172, 284] on select "Cheque Savings" at bounding box center [330, 300] width 316 height 32
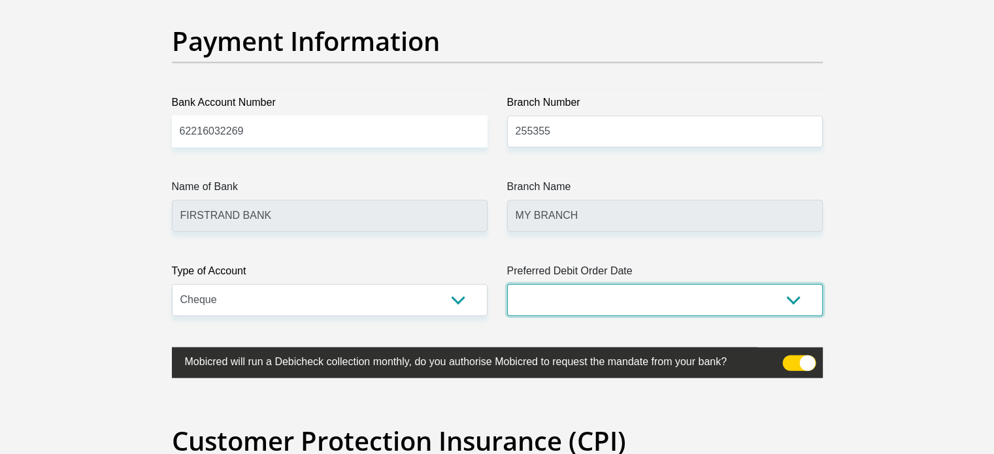
click at [791, 300] on select "1st 2nd 3rd 4th 5th 7th 18th 19th 20th 21st 22nd 23rd 24th 25th 26th 27th 28th …" at bounding box center [665, 300] width 316 height 32
select select "20"
click at [507, 284] on select "1st 2nd 3rd 4th 5th 7th 18th 19th 20th 21st 22nd 23rd 24th 25th 26th 27th 28th …" at bounding box center [665, 300] width 316 height 32
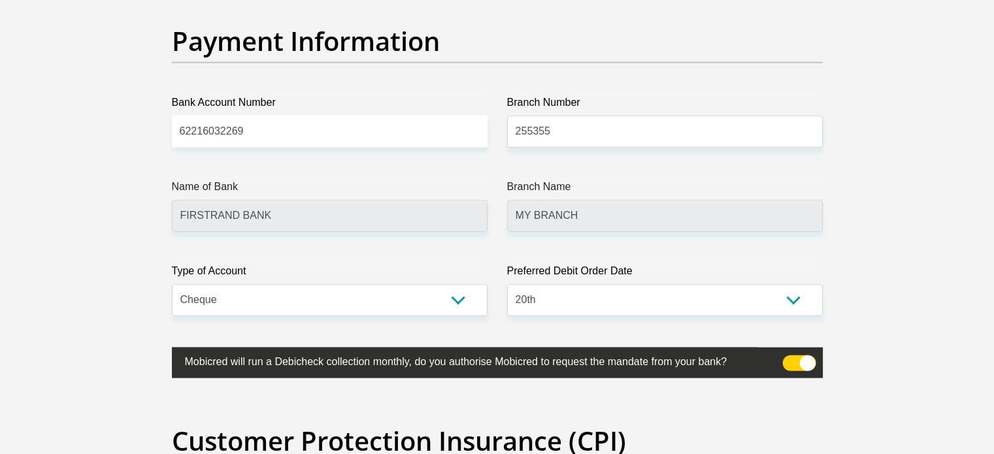
click at [791, 357] on span at bounding box center [798, 363] width 33 height 16
click at [790, 359] on input "checkbox" at bounding box center [790, 359] width 0 height 0
click at [808, 361] on span at bounding box center [798, 363] width 33 height 16
click at [790, 359] on input "checkbox" at bounding box center [790, 359] width 0 height 0
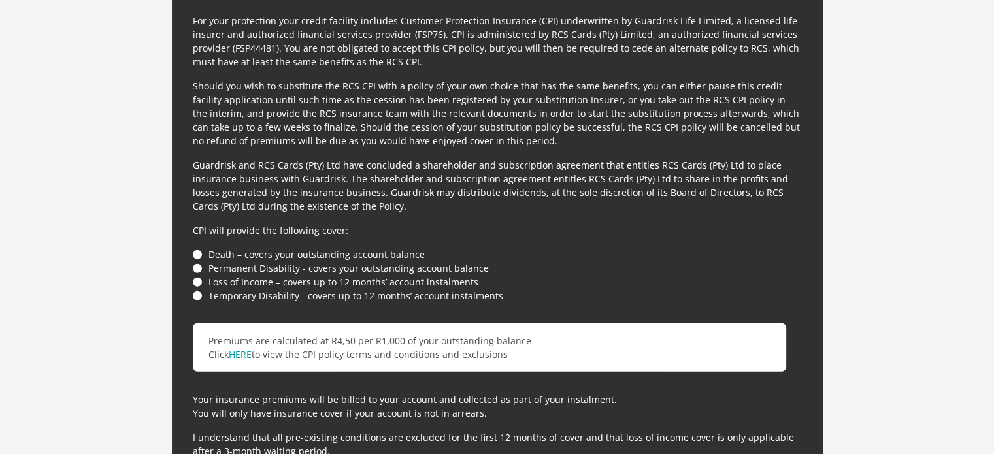
scroll to position [3584, 0]
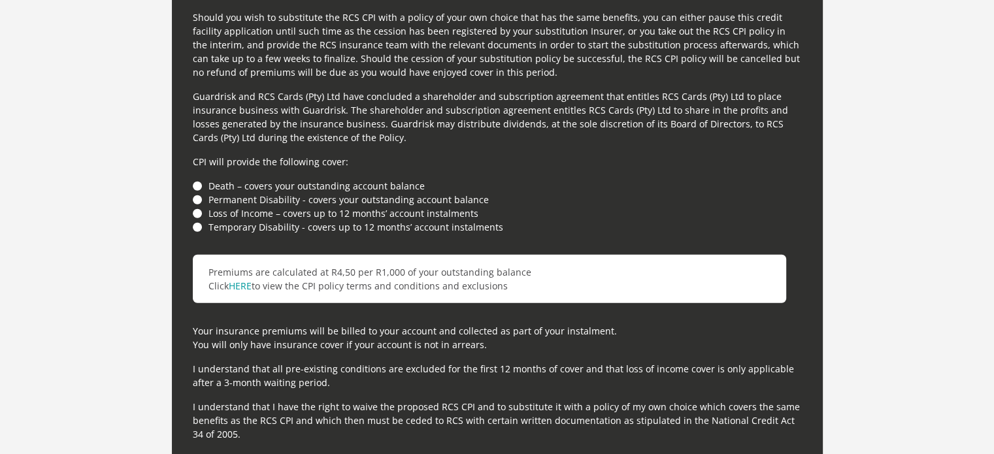
click at [191, 181] on div "For your protection your credit facility includes Customer Protection Insurance…" at bounding box center [497, 198] width 651 height 548
click at [198, 185] on li "Death – covers your outstanding account balance" at bounding box center [497, 186] width 609 height 14
click at [197, 195] on li "Permanent Disability - covers your outstanding account balance" at bounding box center [497, 200] width 609 height 14
click at [196, 211] on li "Loss of Income – covers up to 12 months’ account instalments" at bounding box center [497, 213] width 609 height 14
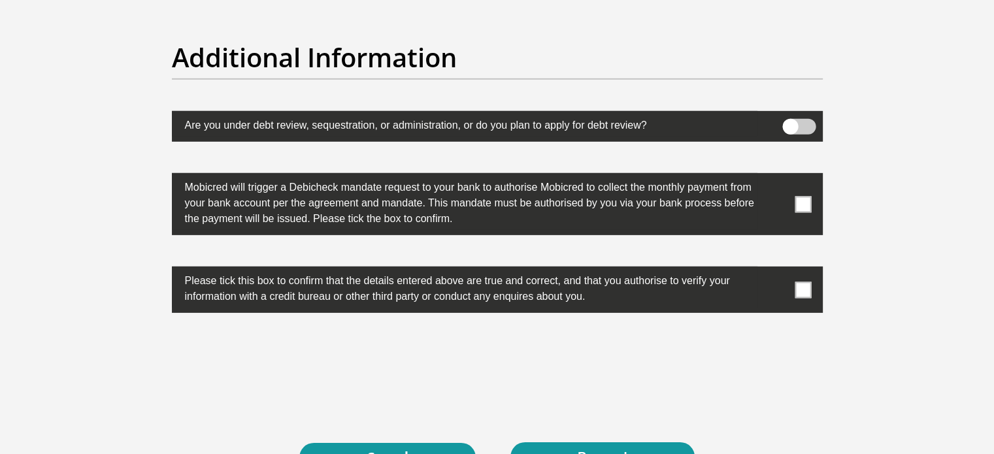
scroll to position [4063, 0]
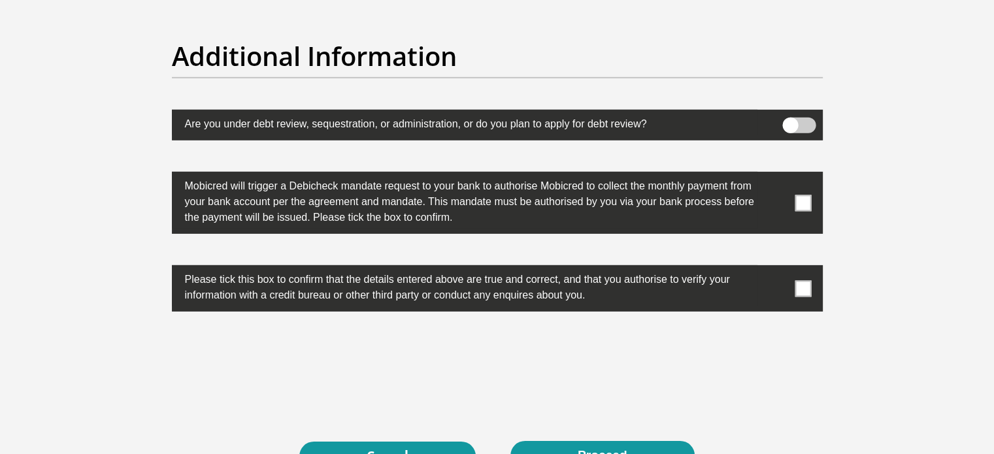
click at [809, 195] on span at bounding box center [803, 203] width 16 height 16
click at [777, 175] on input "checkbox" at bounding box center [777, 175] width 0 height 0
click at [802, 294] on label at bounding box center [497, 288] width 651 height 46
click at [777, 269] on input "checkbox" at bounding box center [777, 269] width 0 height 0
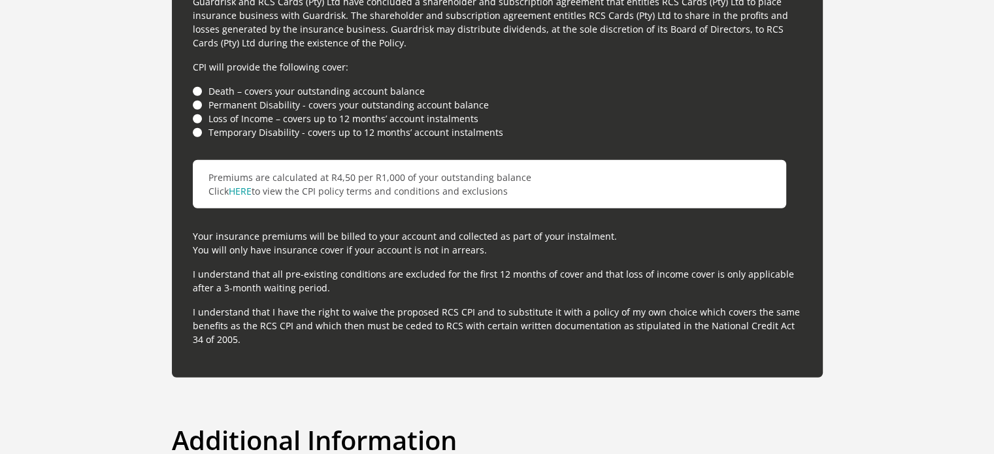
scroll to position [4232, 0]
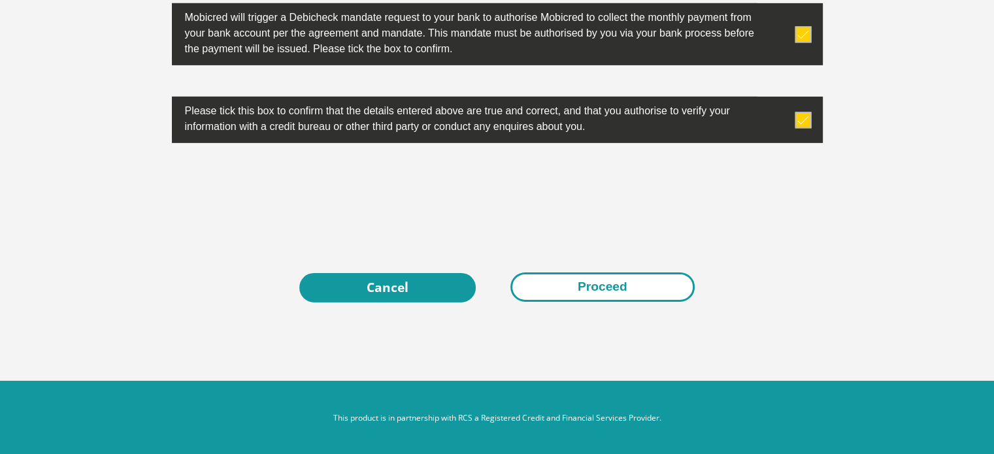
click at [640, 286] on button "Proceed" at bounding box center [602, 286] width 184 height 29
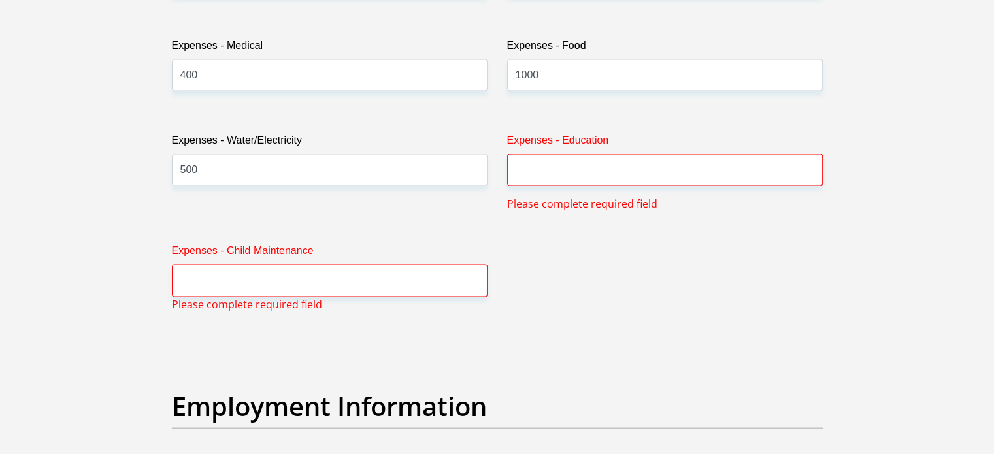
scroll to position [2024, 0]
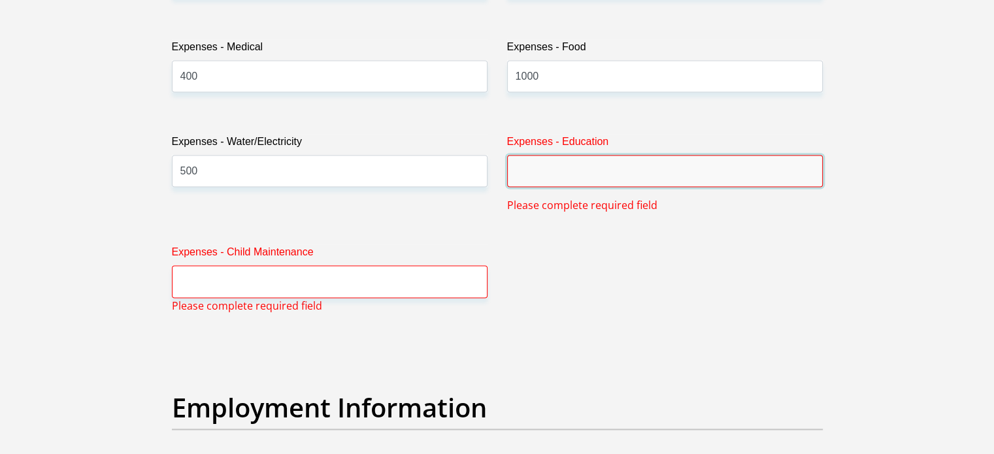
click at [570, 172] on input "Expenses - Education" at bounding box center [665, 171] width 316 height 32
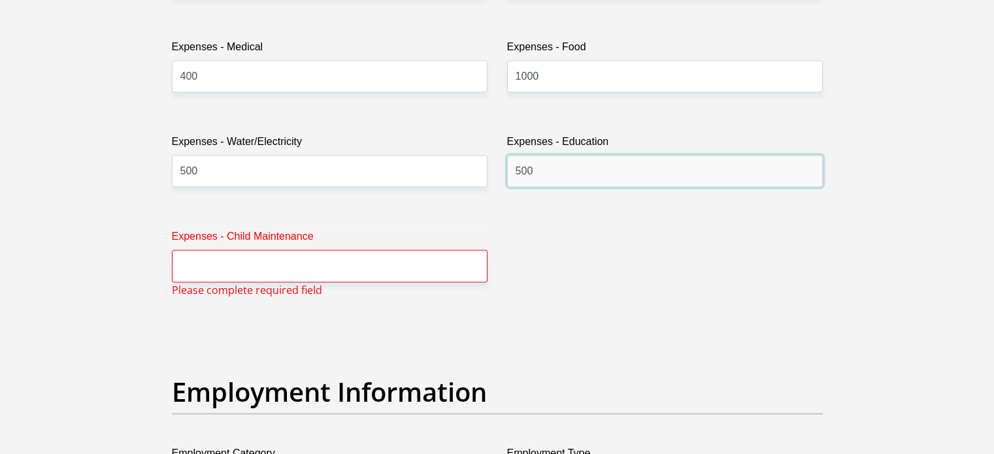
type input "500"
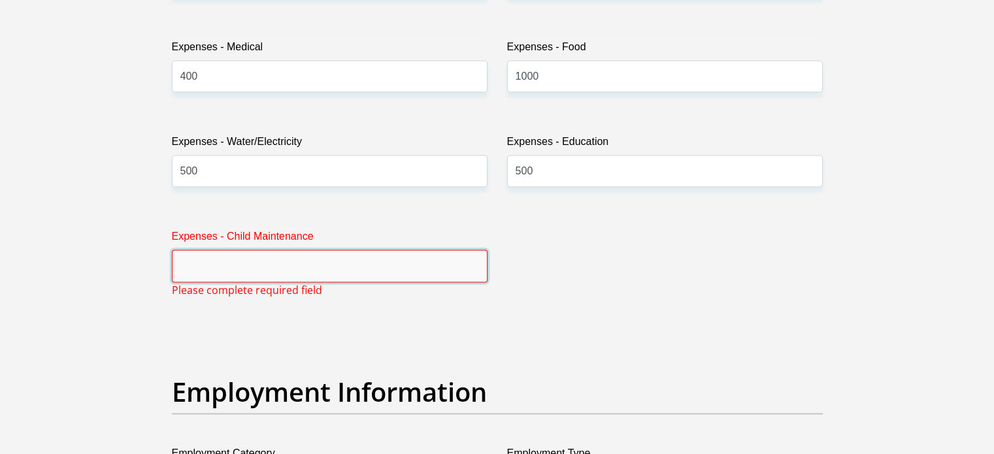
click at [355, 274] on input "Expenses - Child Maintenance" at bounding box center [330, 266] width 316 height 32
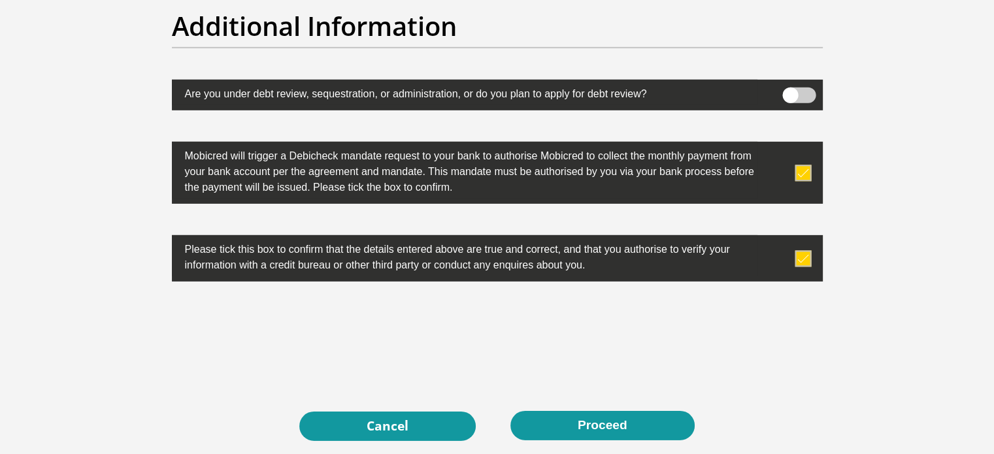
scroll to position [4232, 0]
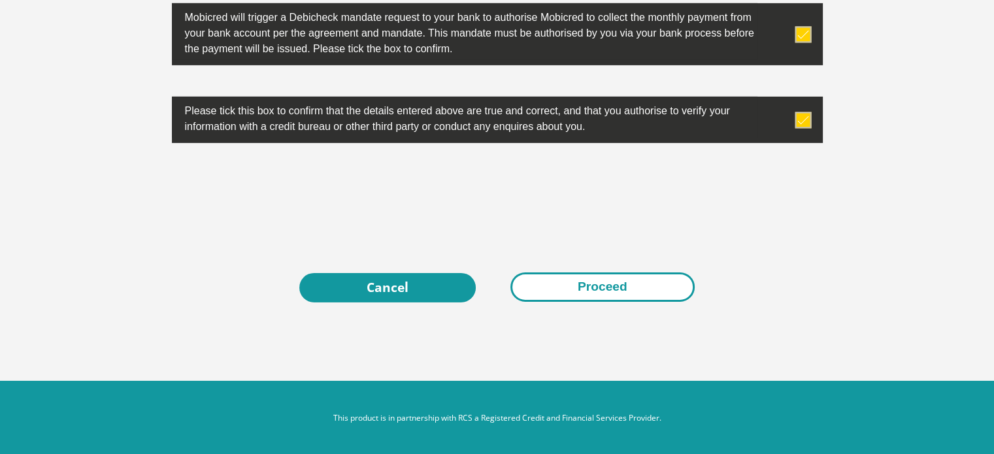
type input "500"
click at [644, 292] on button "Proceed" at bounding box center [602, 286] width 184 height 29
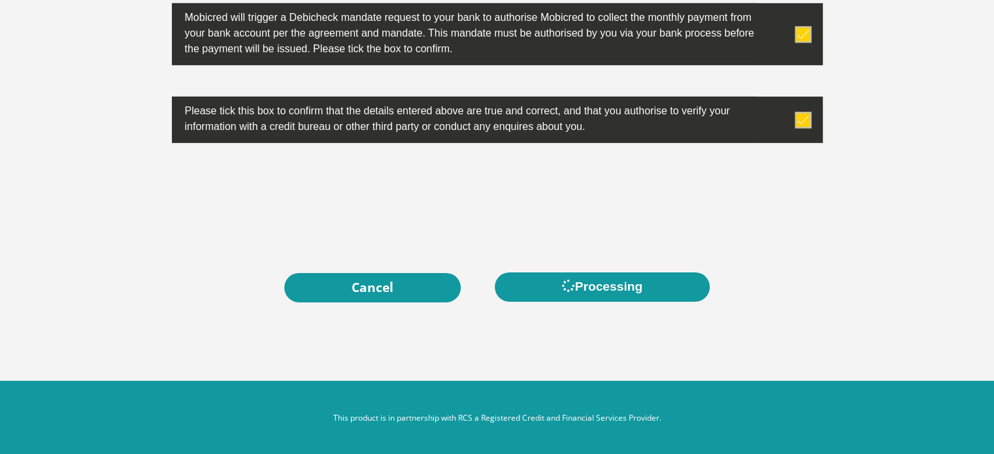
scroll to position [0, 0]
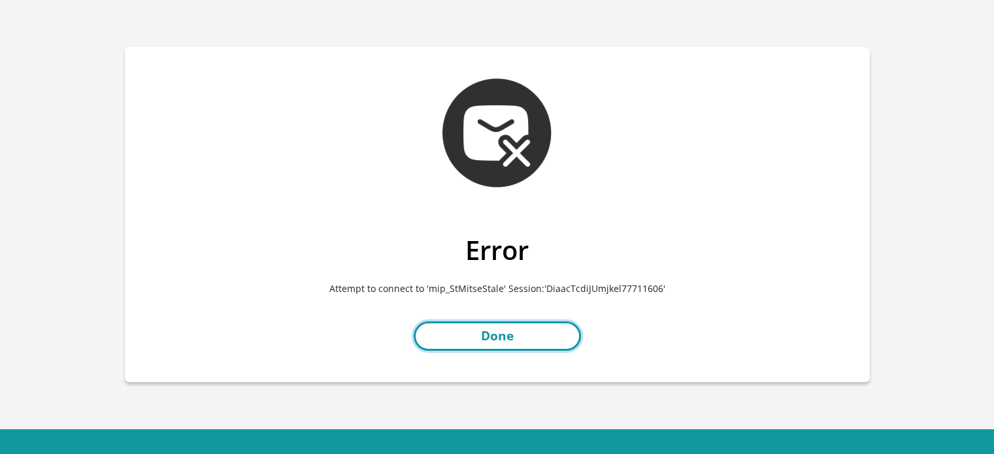
click at [491, 330] on link "Done" at bounding box center [497, 336] width 167 height 29
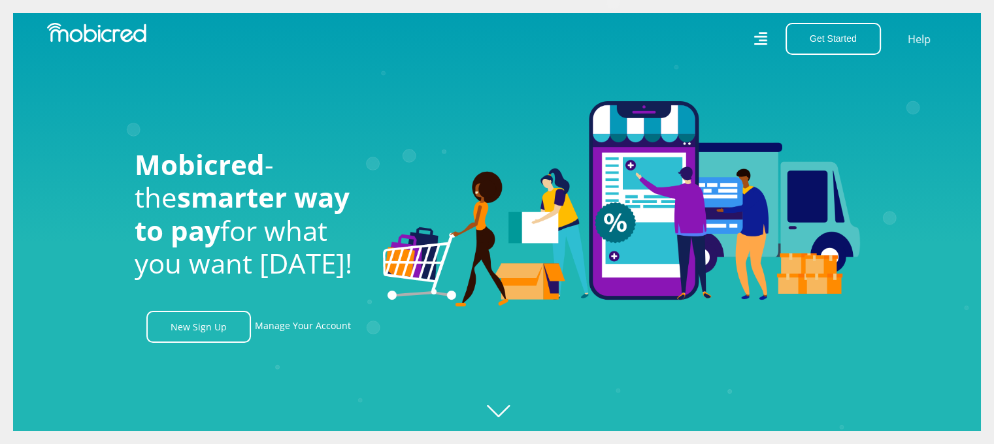
scroll to position [0, 2980]
